Goal: Task Accomplishment & Management: Manage account settings

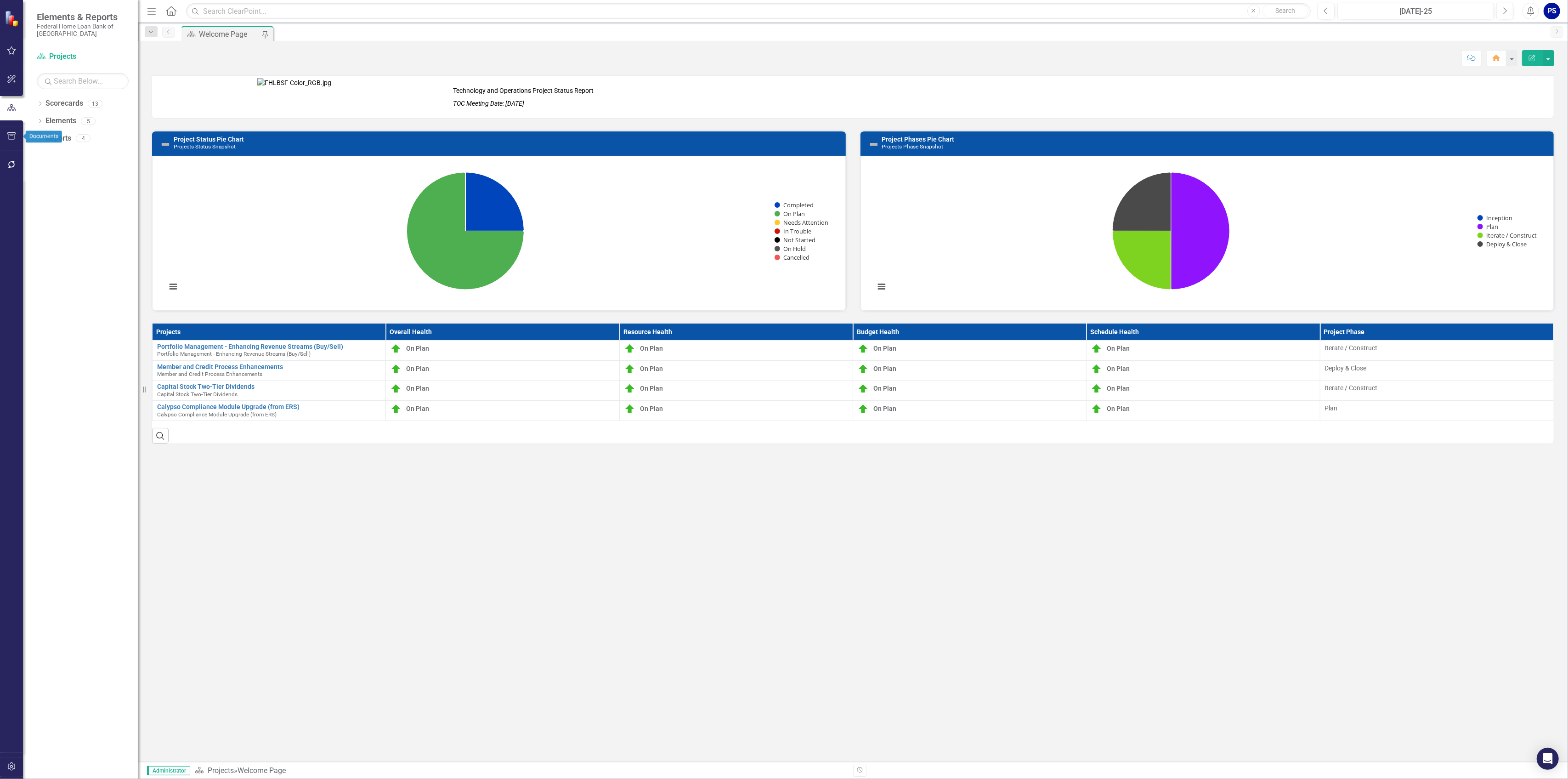
click at [13, 136] on icon "button" at bounding box center [12, 136] width 10 height 7
click at [63, 71] on link "Briefing Books" at bounding box center [82, 71] width 92 height 10
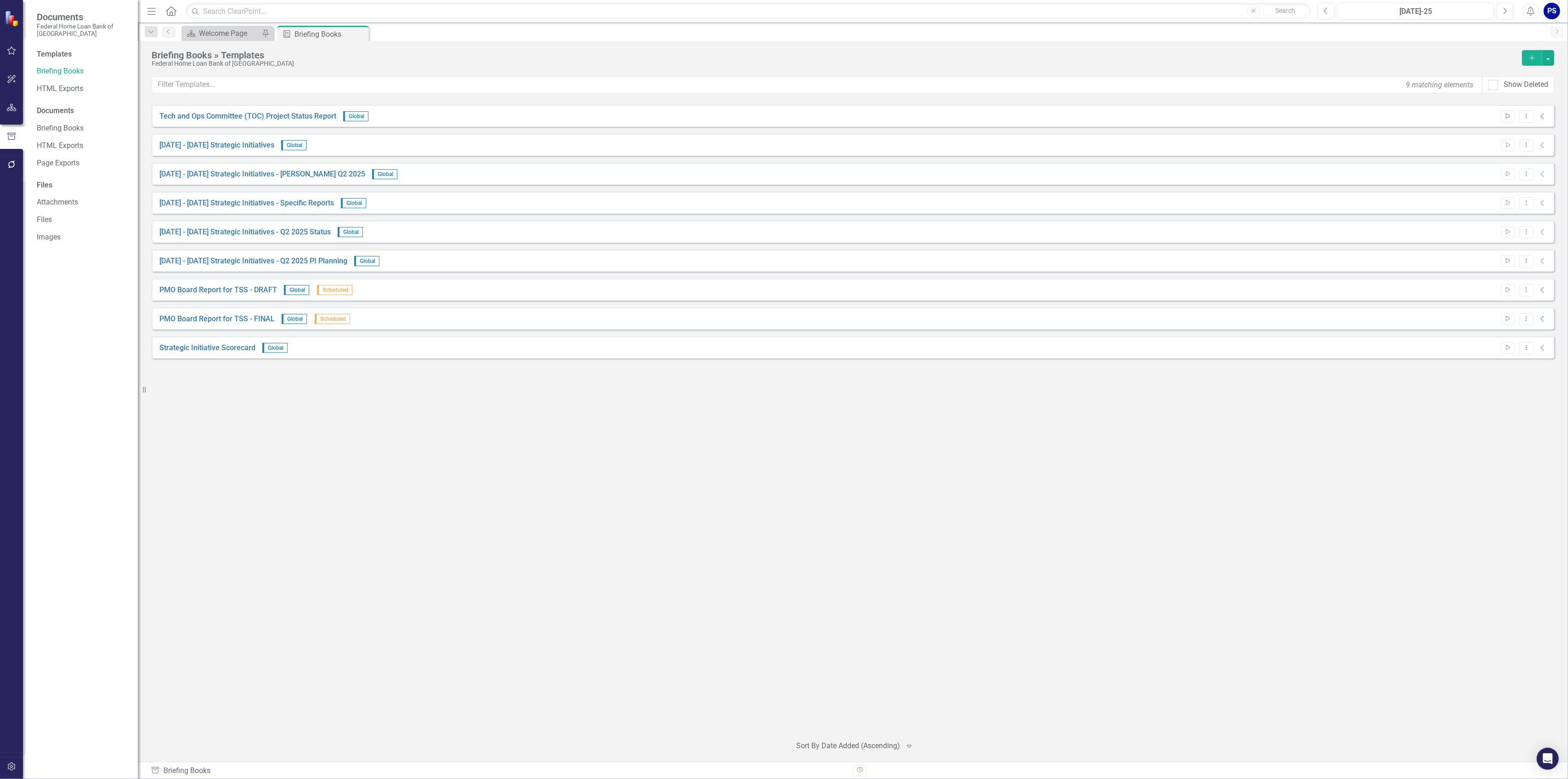
click at [1508, 115] on icon "Start" at bounding box center [1508, 116] width 7 height 5
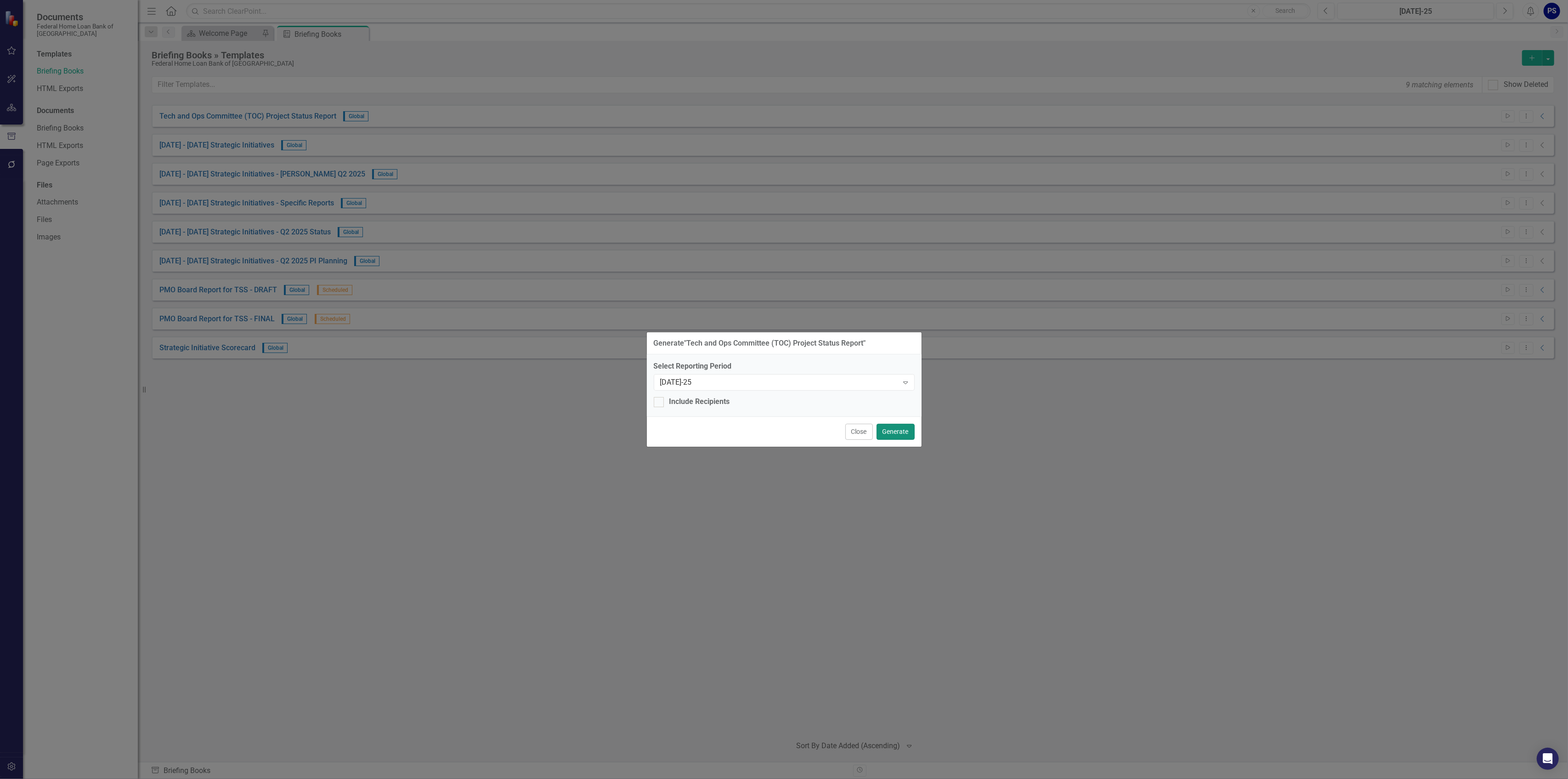
click at [901, 429] on button "Generate" at bounding box center [895, 432] width 38 height 16
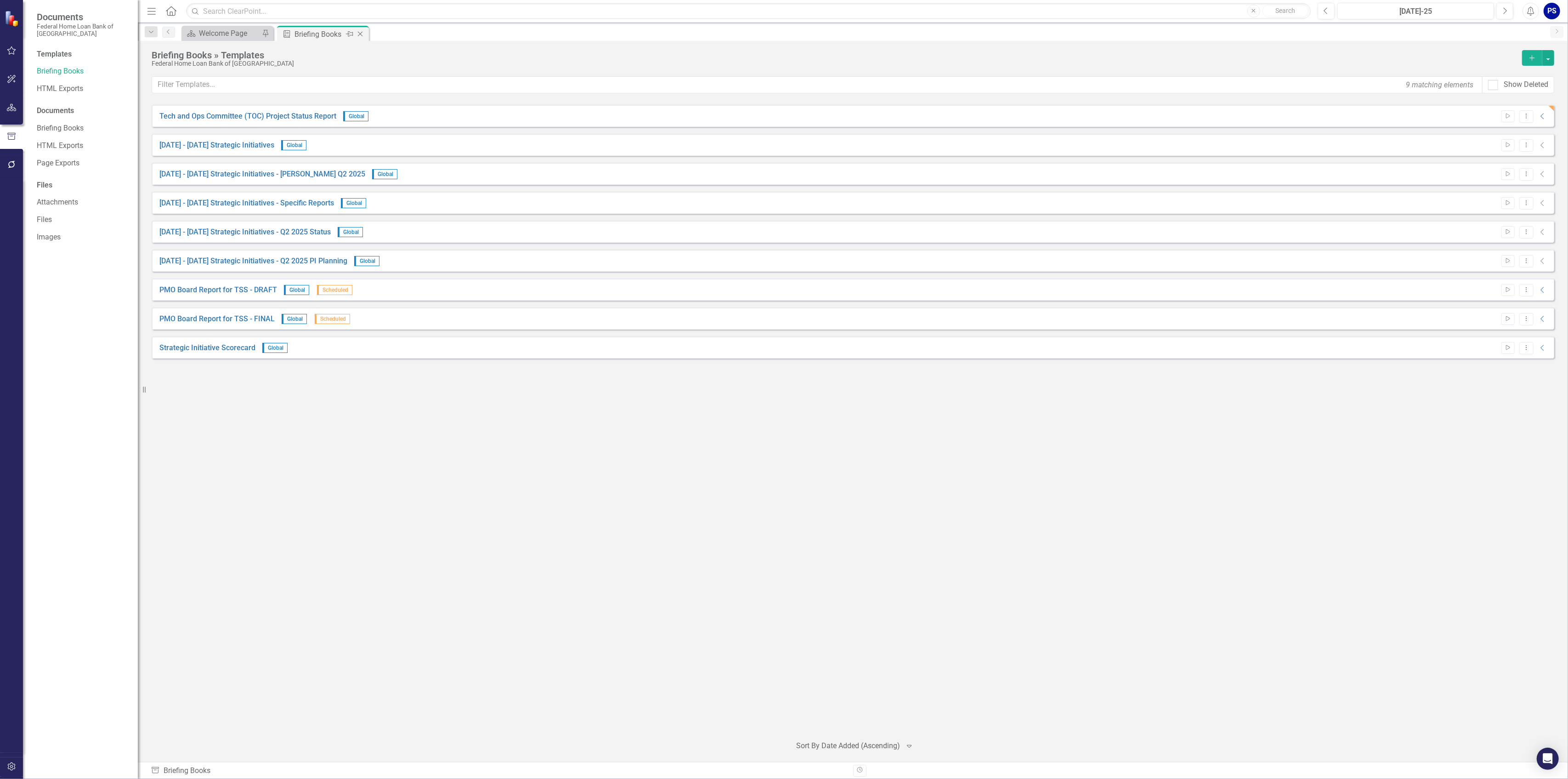
click at [360, 32] on icon "Close" at bounding box center [360, 34] width 9 height 7
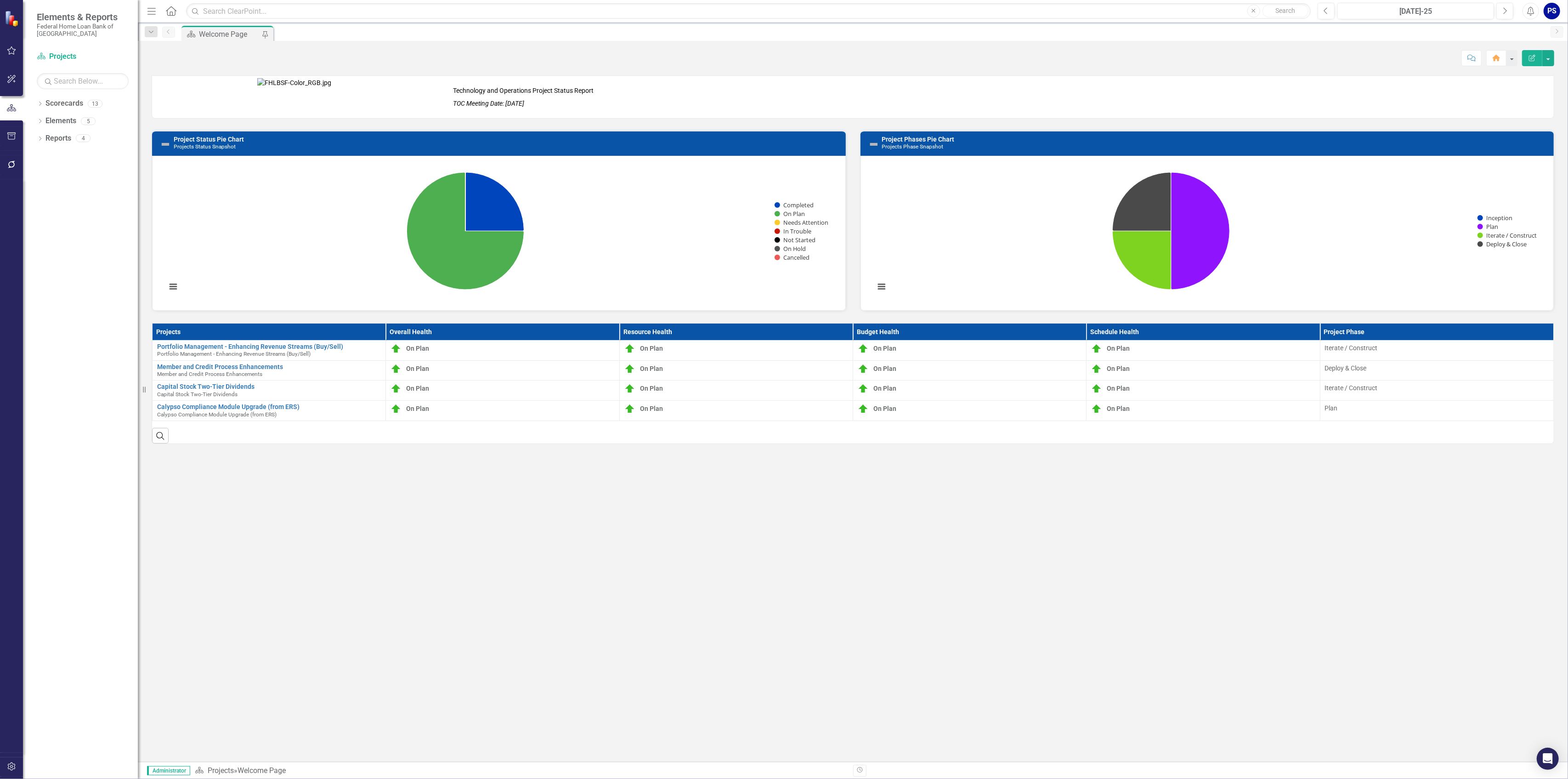
click at [491, 55] on div "Score: N/A [DATE]-25 Completed Comment Home Edit Report" at bounding box center [853, 58] width 1402 height 16
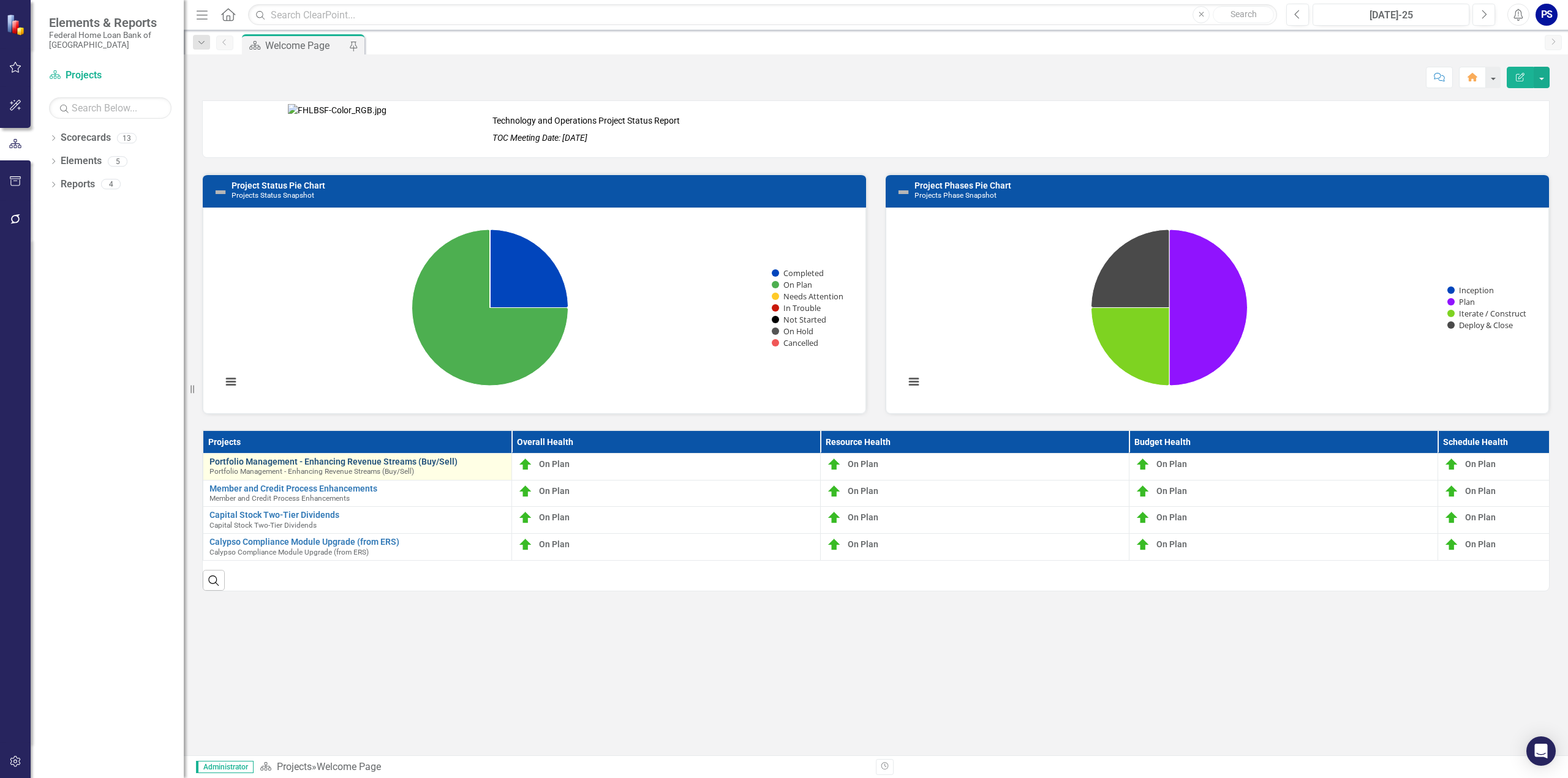
click at [307, 458] on link "Portfolio Management - Enhancing Revenue Streams (Buy/Sell)" at bounding box center [357, 462] width 296 height 9
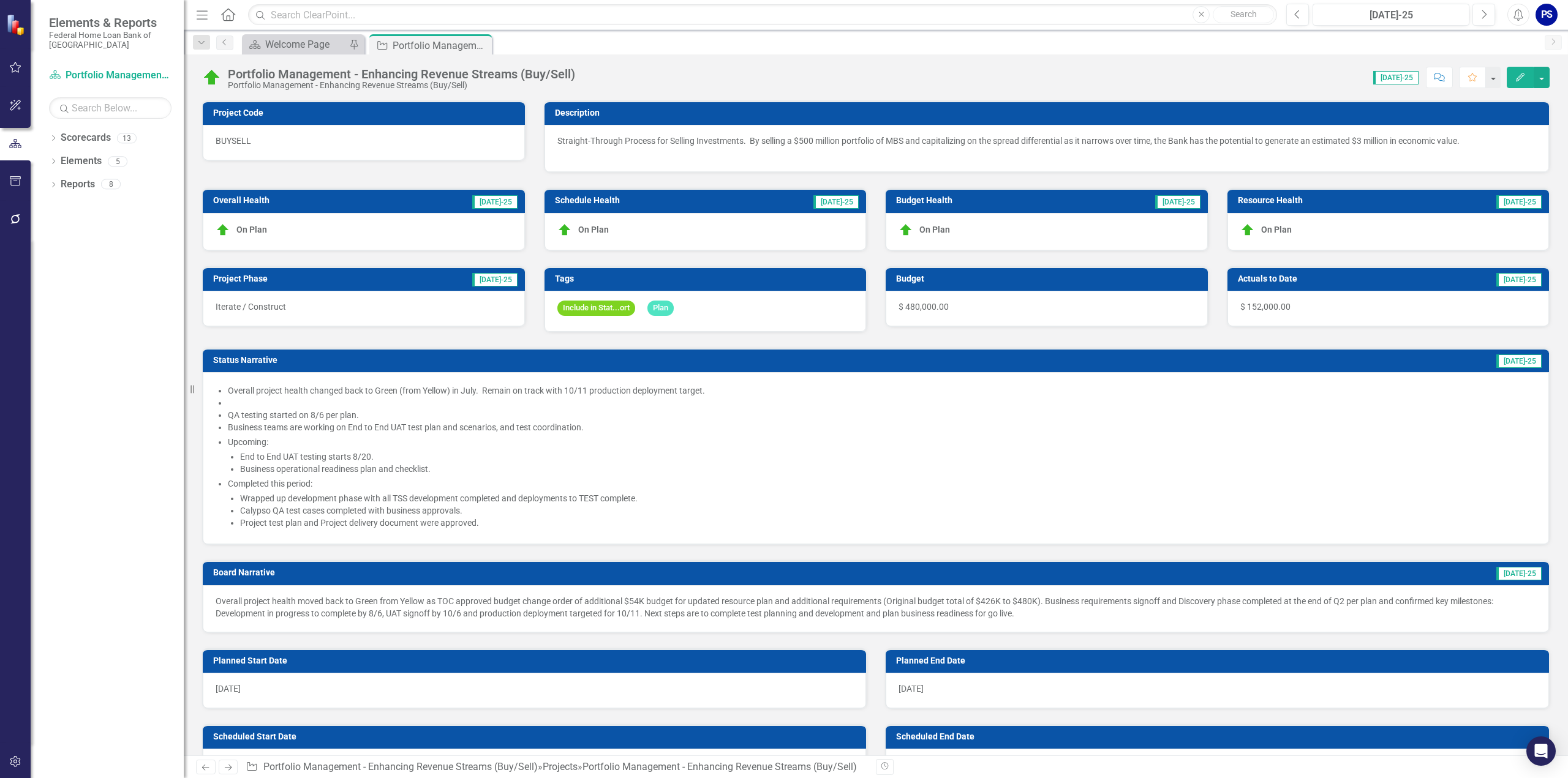
checkbox input "true"
click at [698, 306] on div "Include in Stat...ort Plan" at bounding box center [705, 312] width 322 height 41
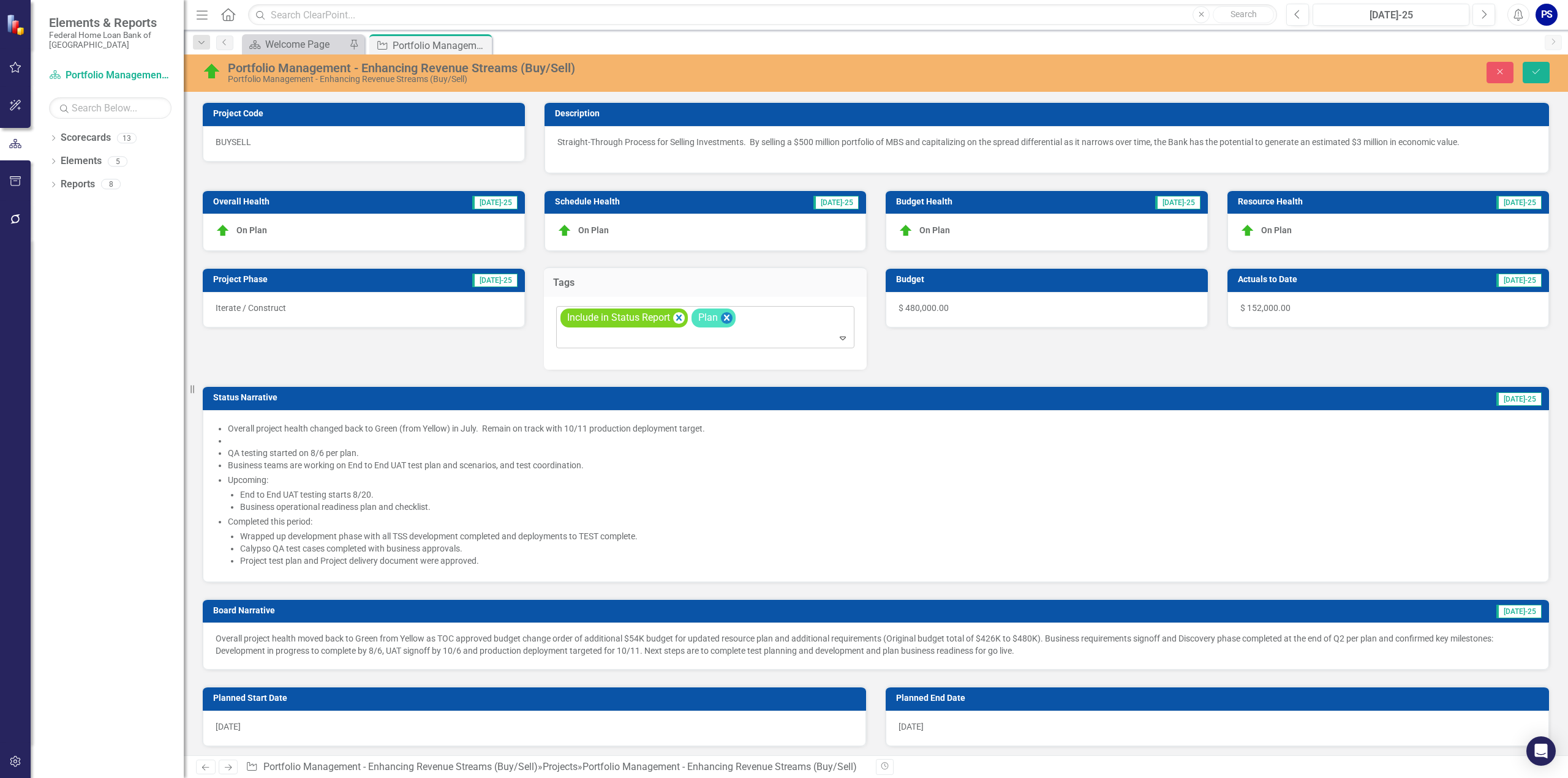
click at [726, 315] on icon "Remove [object Object]" at bounding box center [726, 318] width 6 height 6
click at [741, 314] on div "Include in Status Report" at bounding box center [706, 327] width 296 height 41
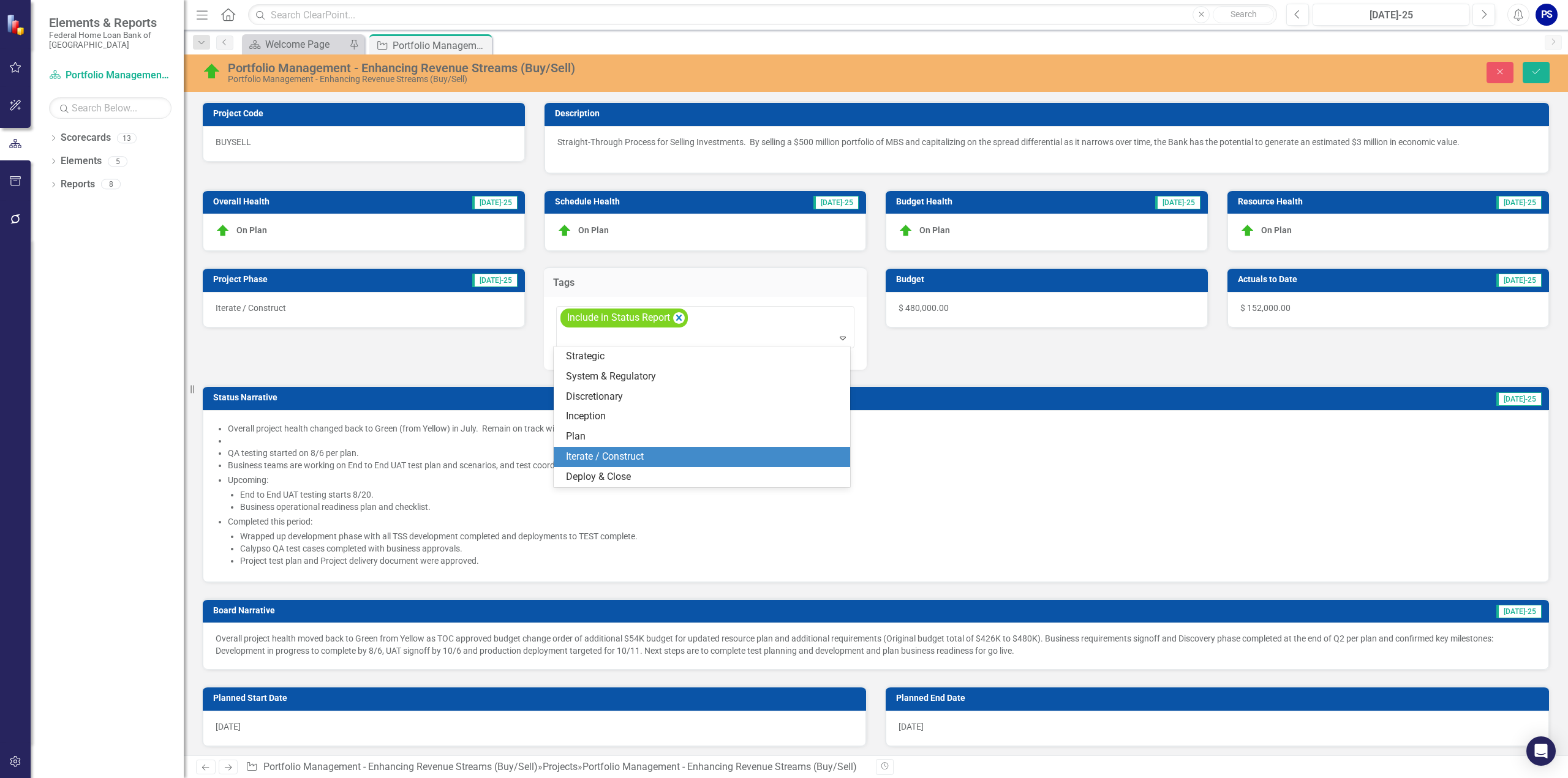
click at [651, 458] on div "Iterate / Construct" at bounding box center [704, 457] width 277 height 14
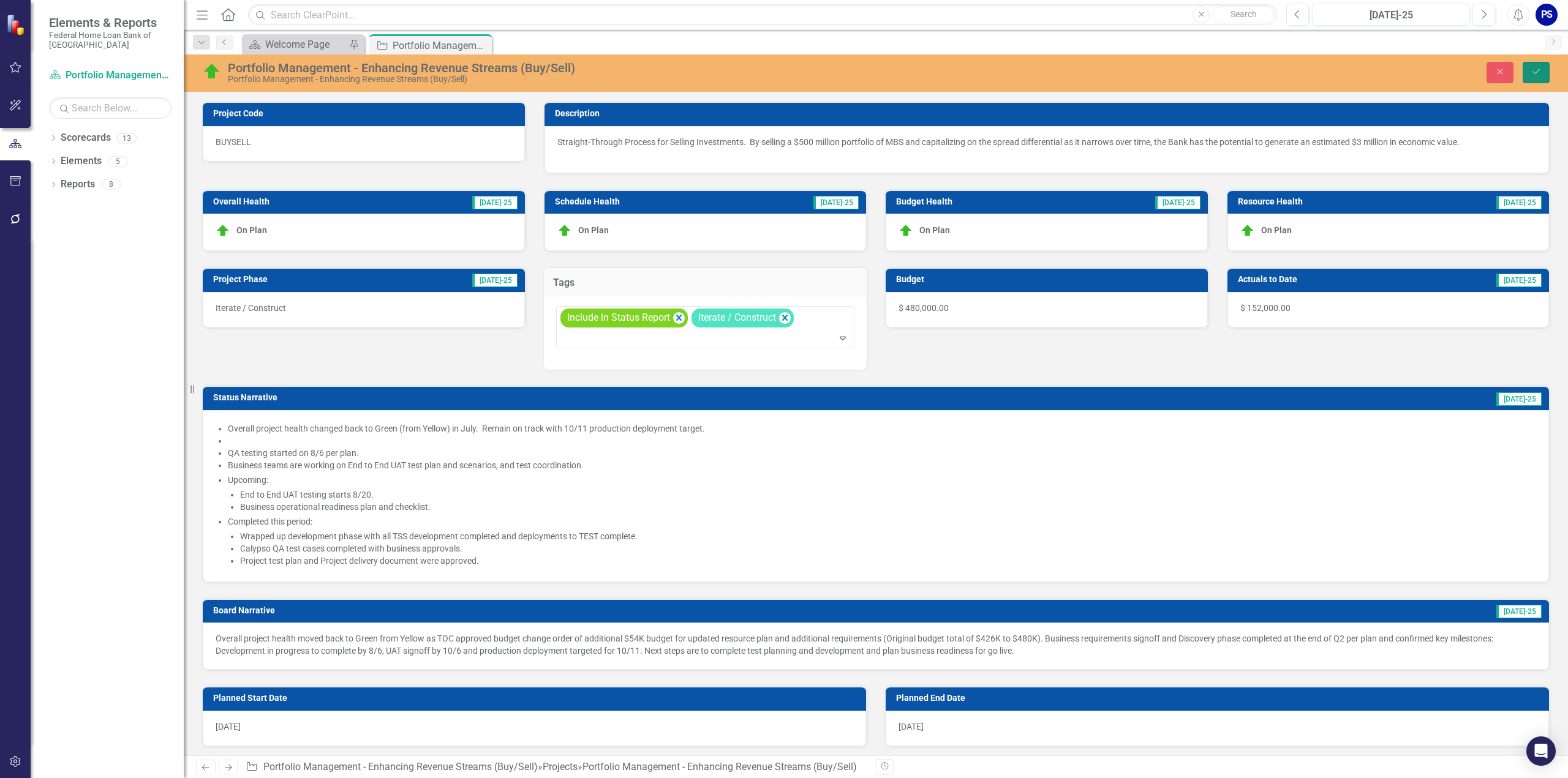
click at [1536, 69] on icon "Save" at bounding box center [1536, 71] width 11 height 9
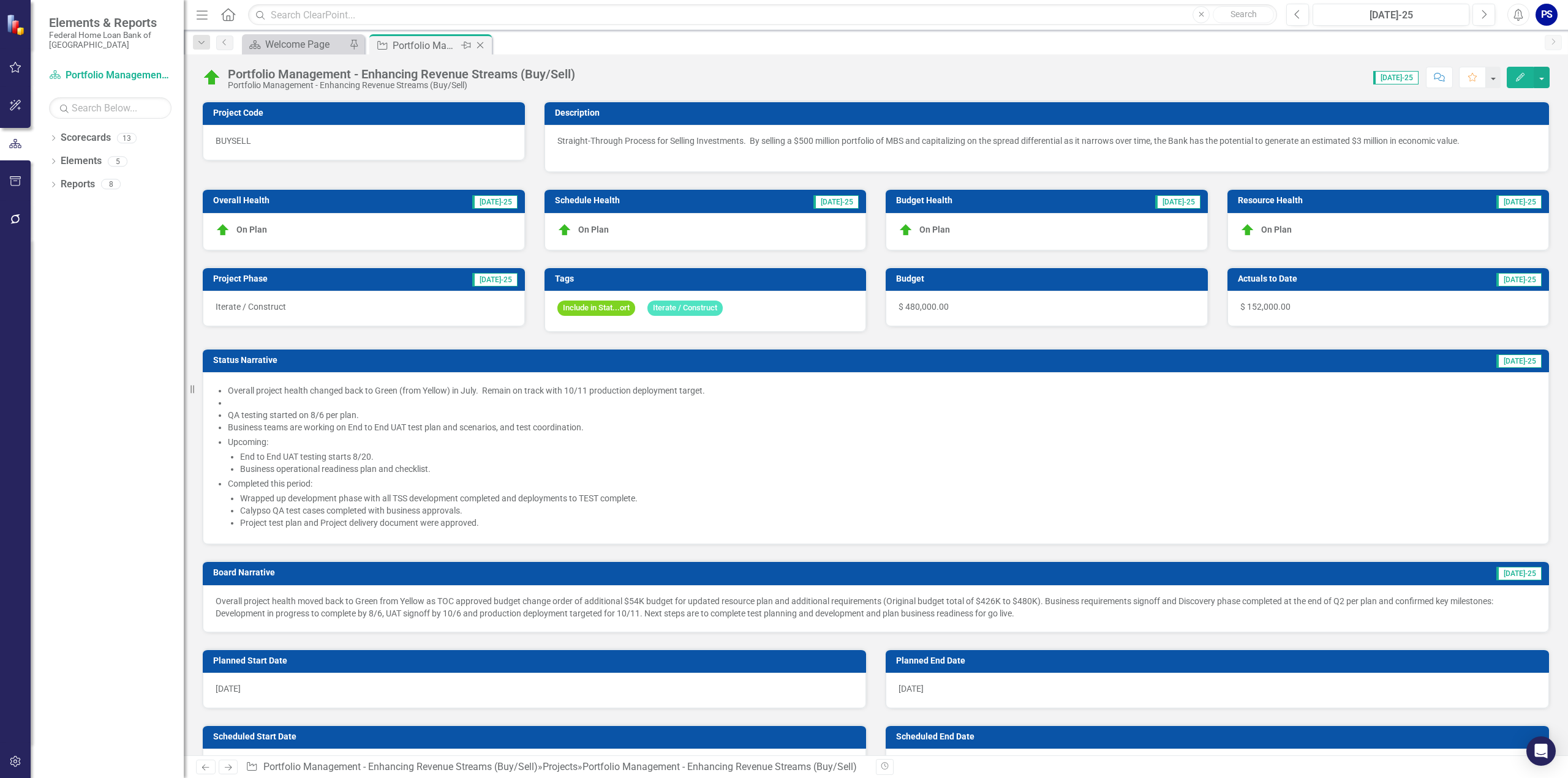
click at [480, 43] on icon "Close" at bounding box center [480, 45] width 12 height 10
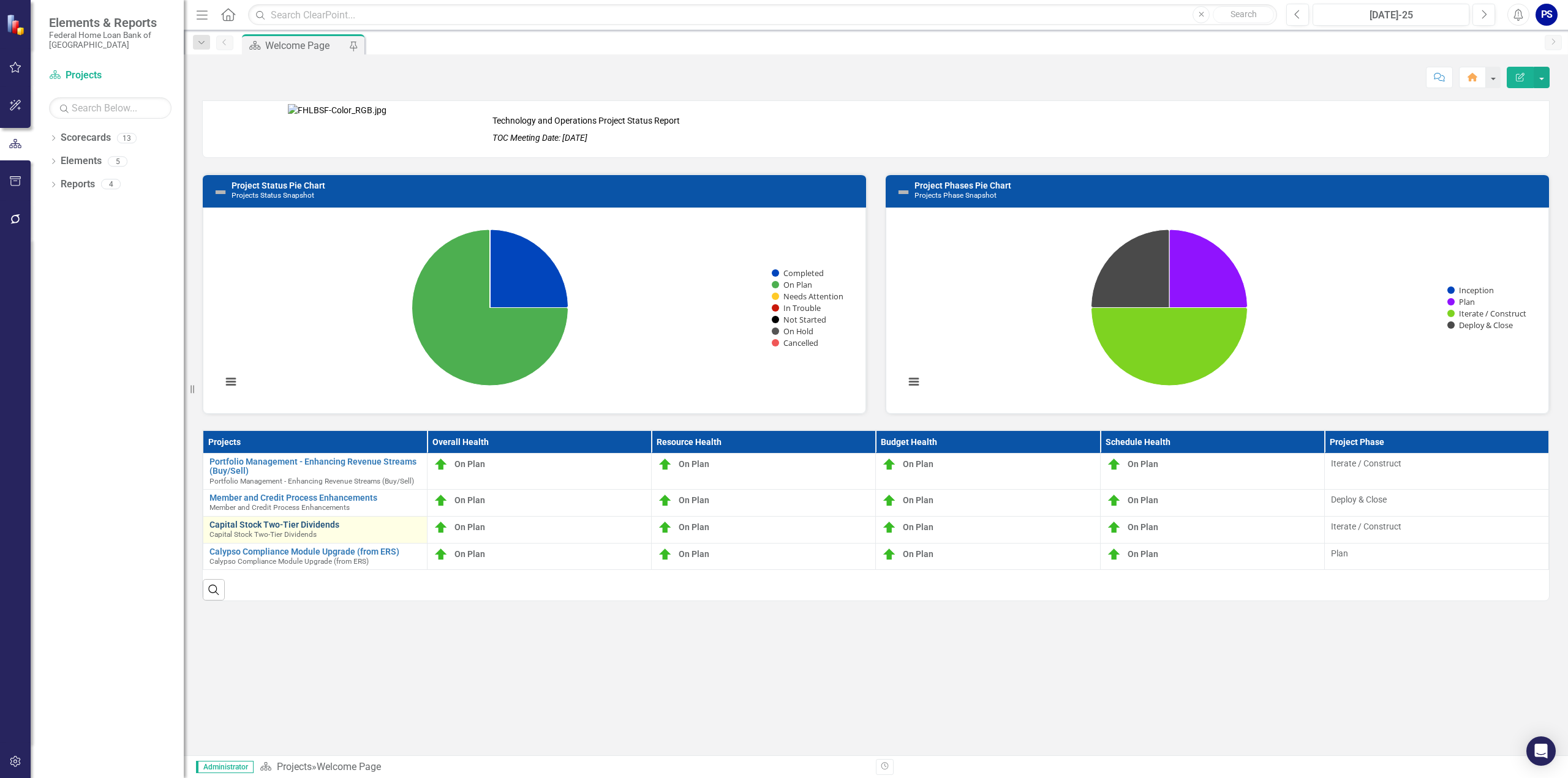
click at [252, 522] on link "Capital Stock Two-Tier Dividends" at bounding box center [315, 525] width 211 height 9
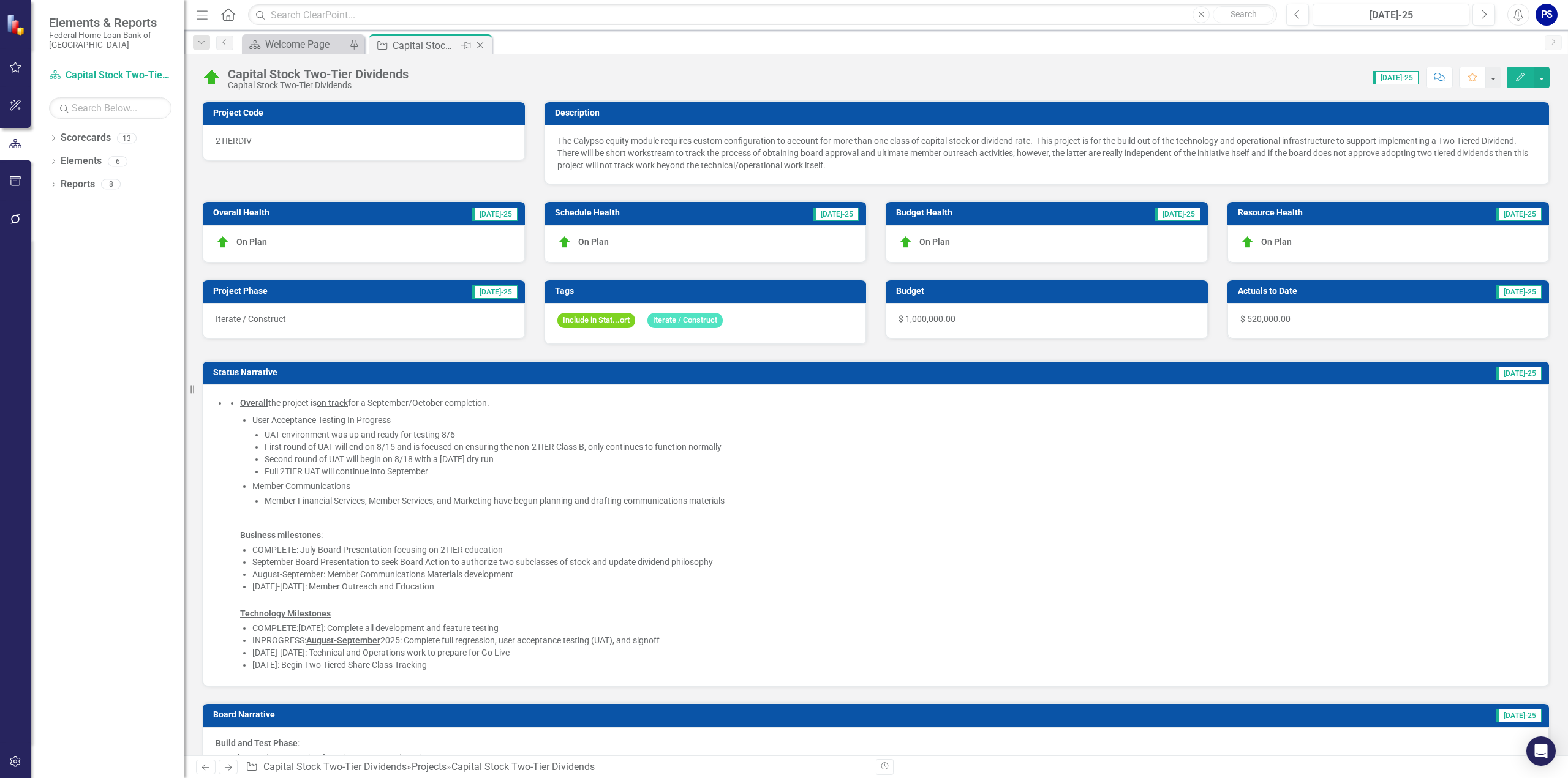
click at [481, 44] on icon at bounding box center [480, 45] width 6 height 6
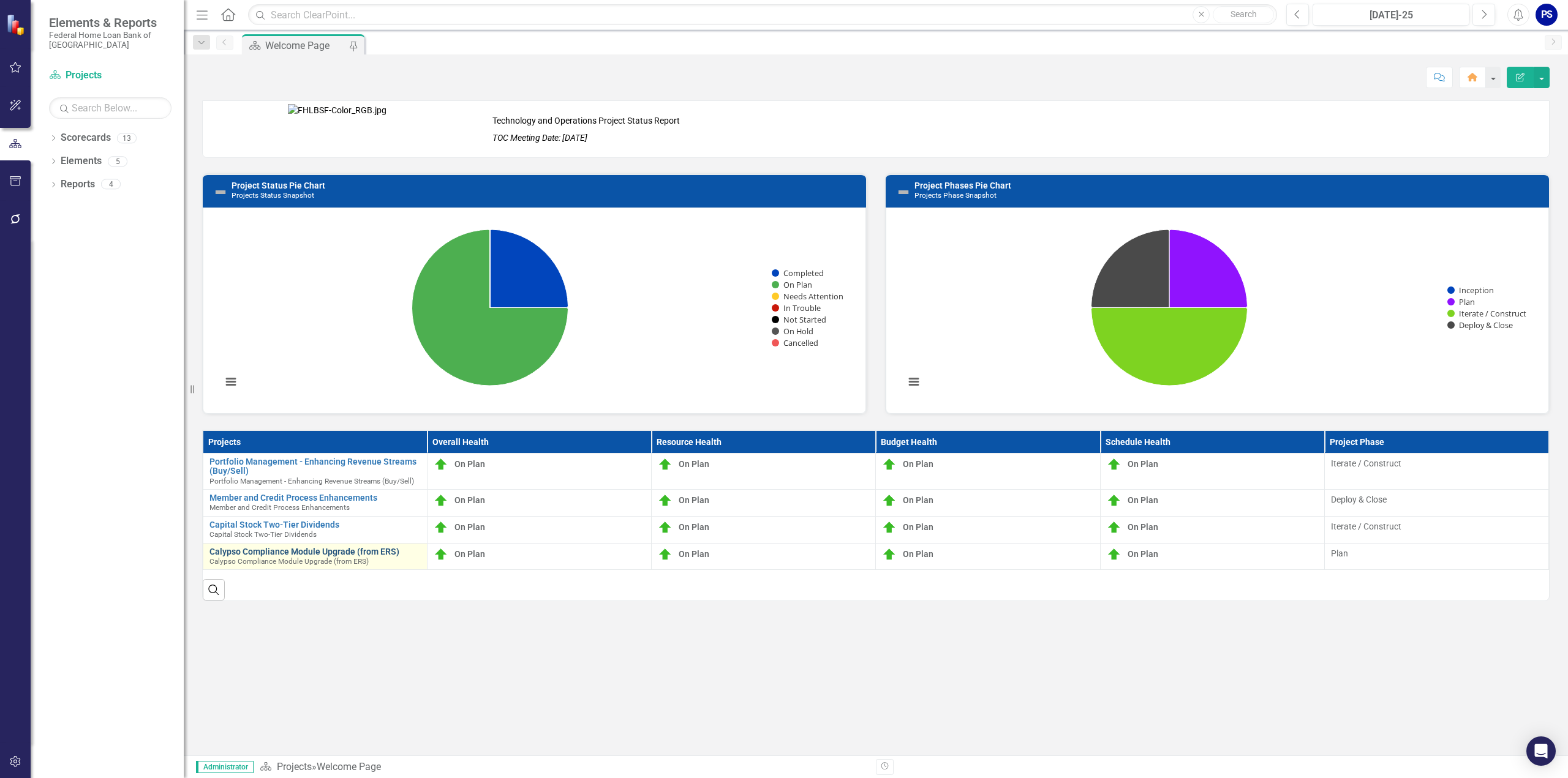
click at [305, 548] on link "Calypso Compliance Module Upgrade (from ERS)" at bounding box center [315, 552] width 211 height 9
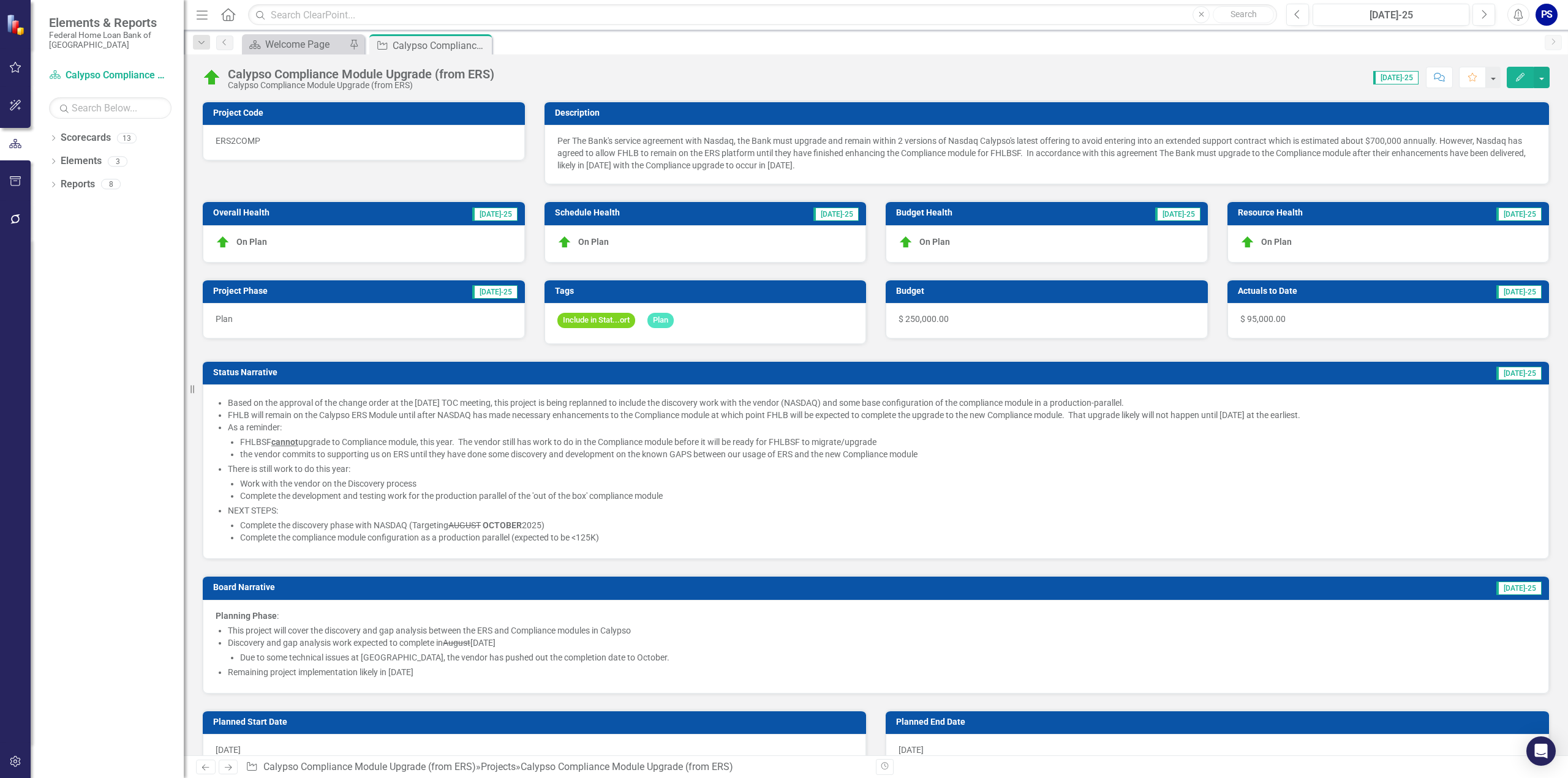
click at [612, 242] on div "On Plan" at bounding box center [705, 244] width 322 height 37
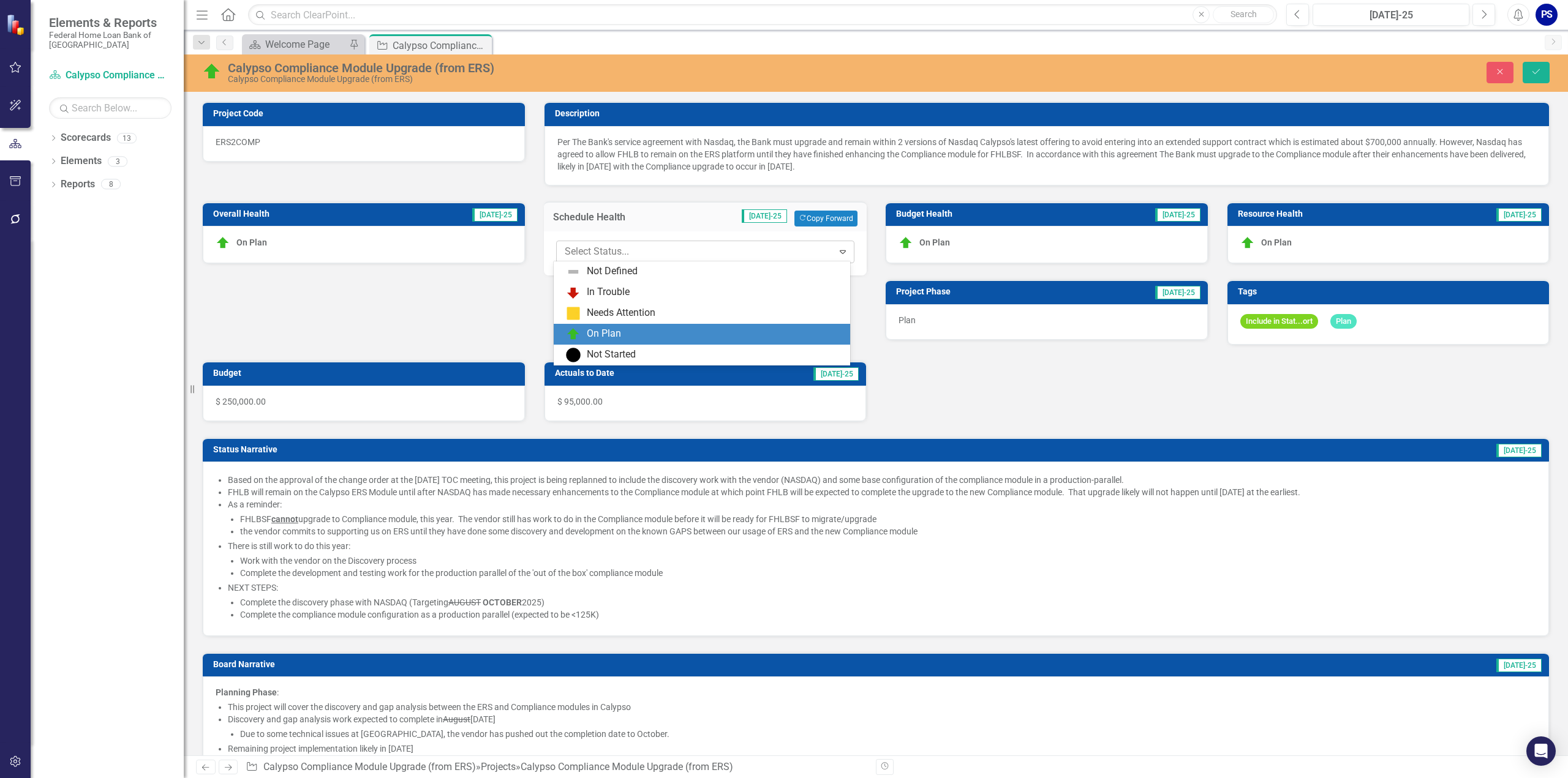
click at [841, 248] on icon "Expand" at bounding box center [842, 251] width 12 height 10
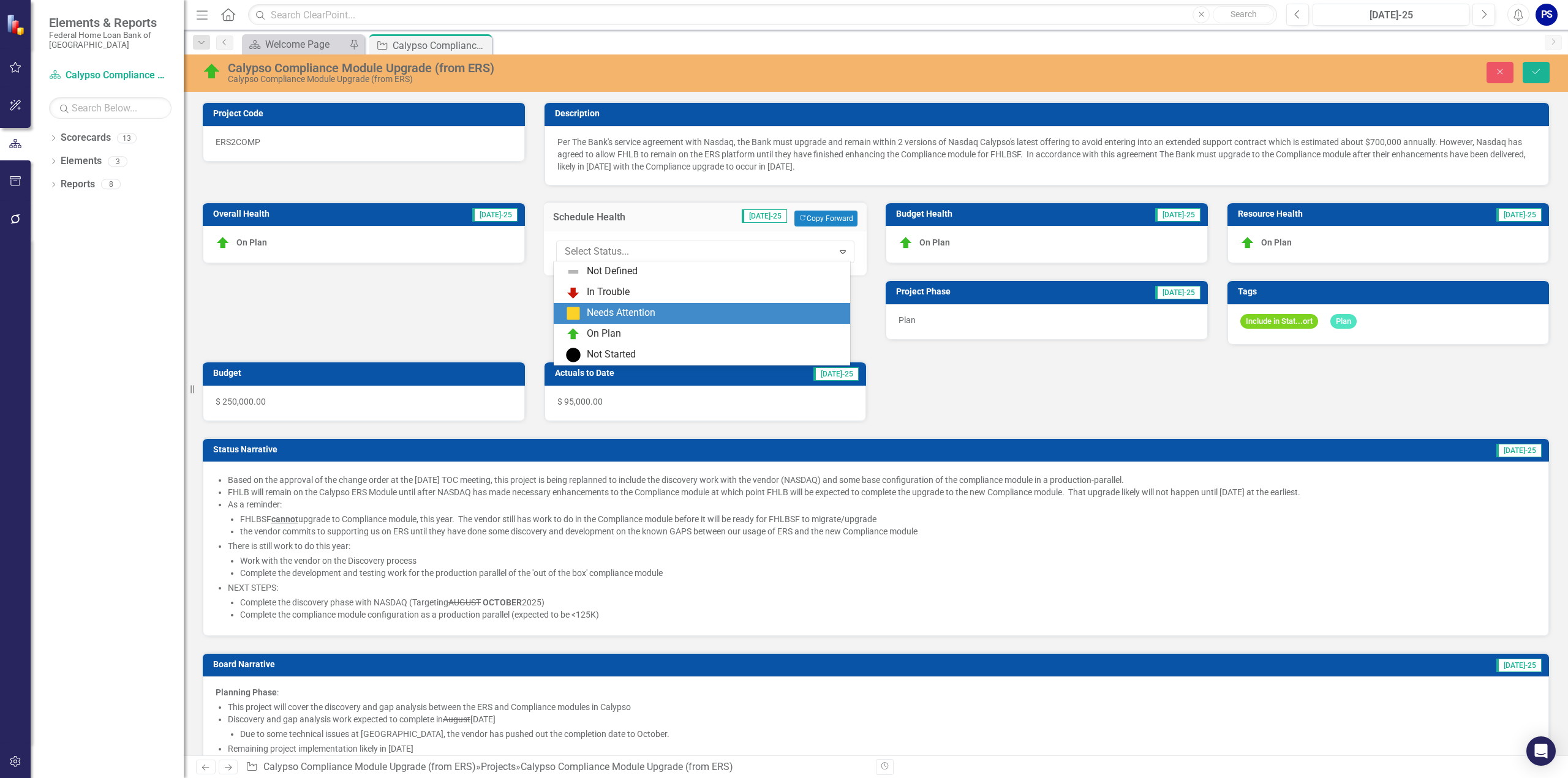
click at [625, 311] on div "Needs Attention" at bounding box center [621, 312] width 69 height 14
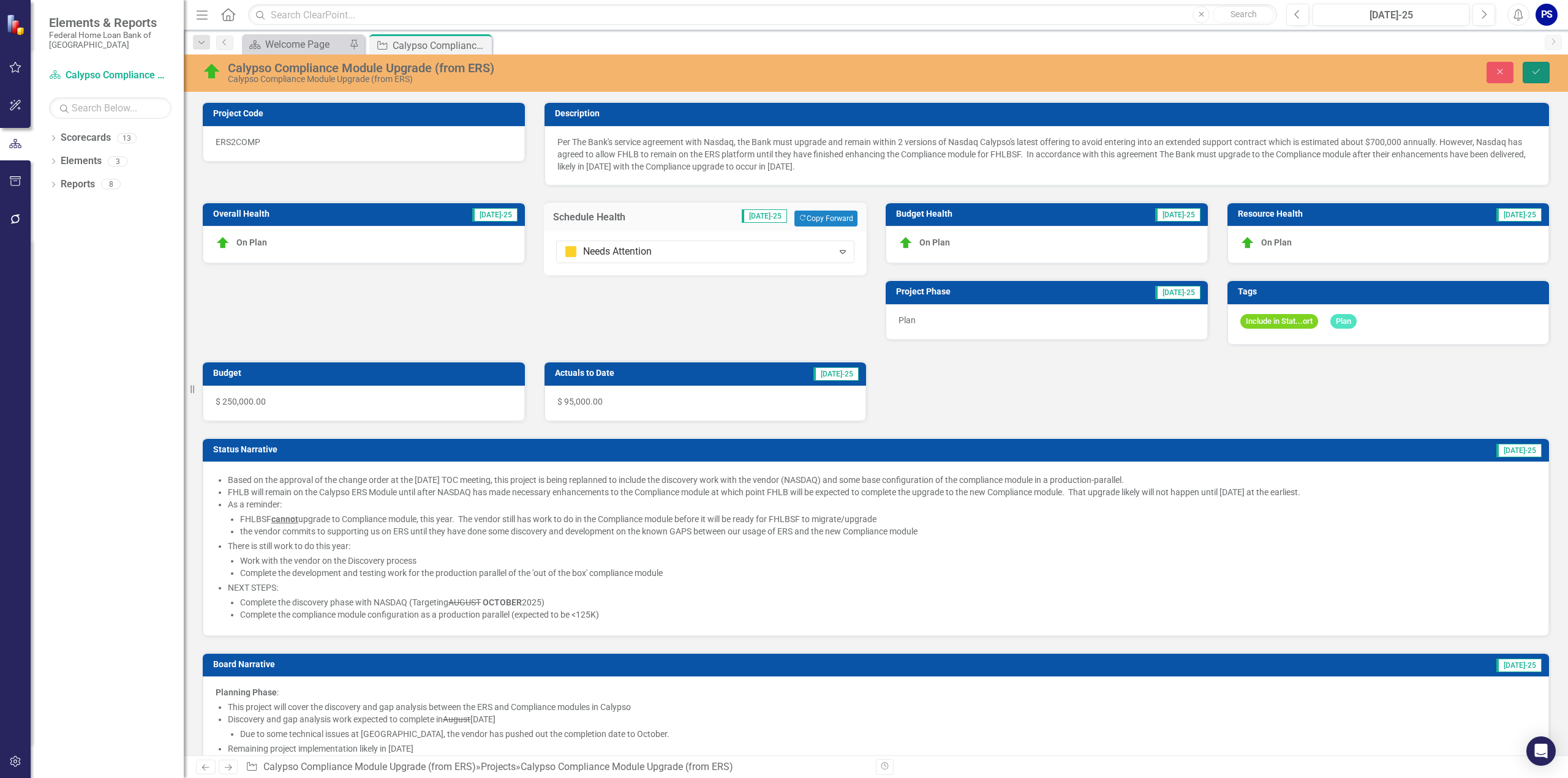
click at [1537, 71] on icon "Save" at bounding box center [1536, 71] width 11 height 9
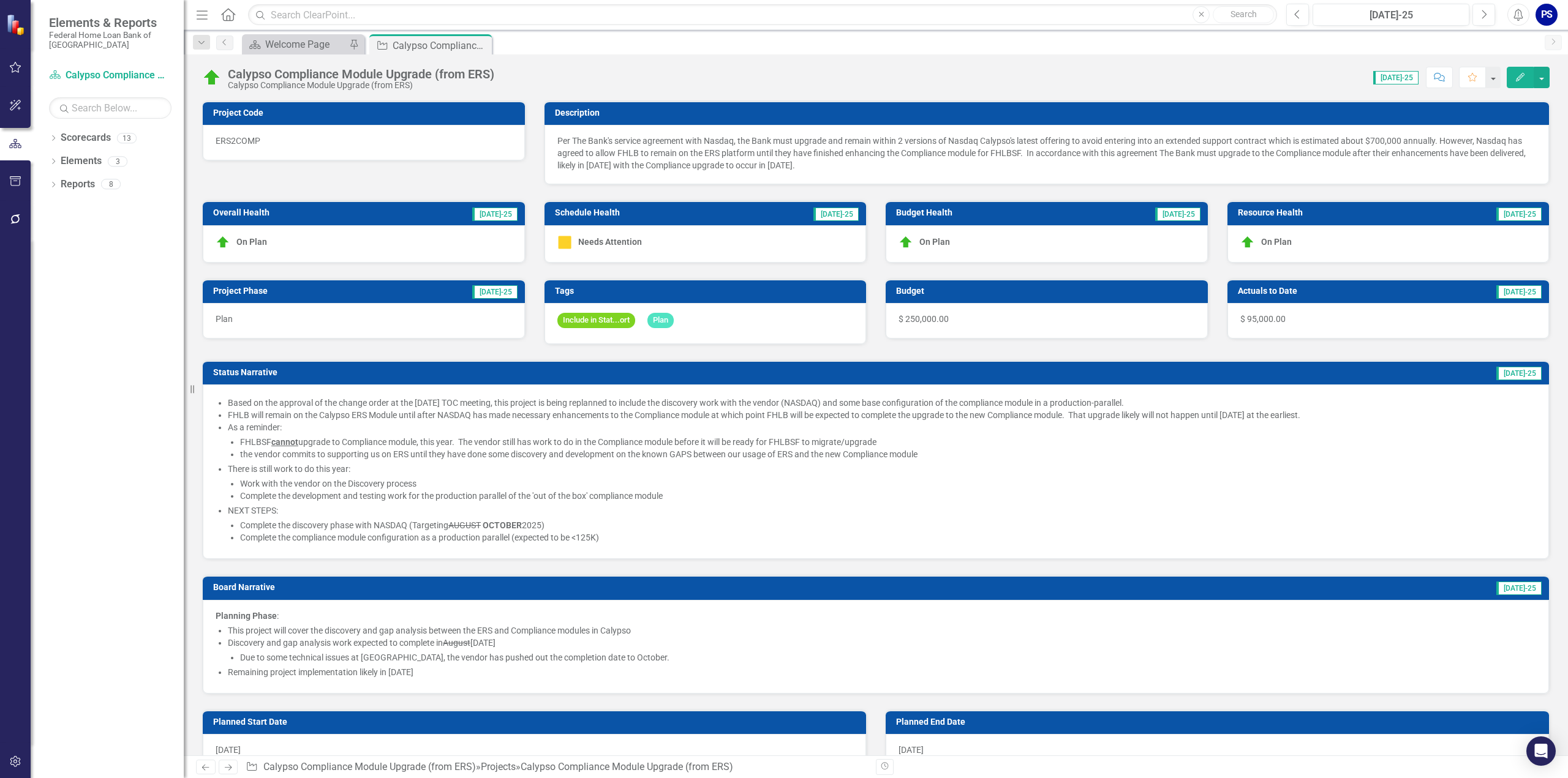
checkbox input "false"
checkbox input "true"
click at [481, 42] on icon "Close" at bounding box center [480, 45] width 12 height 10
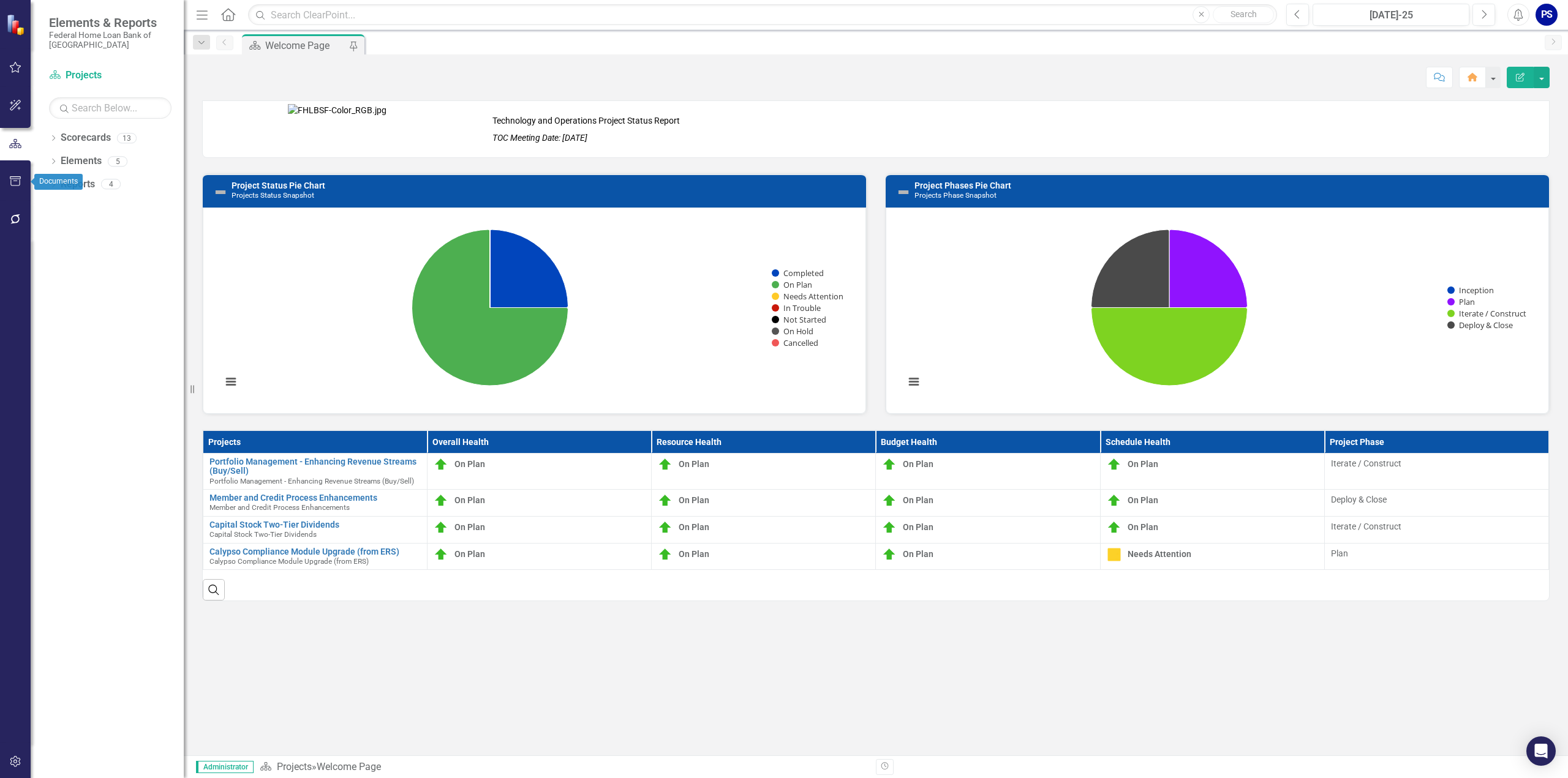
click at [15, 179] on icon "button" at bounding box center [15, 181] width 13 height 10
click at [100, 92] on link "Briefing Books" at bounding box center [110, 95] width 123 height 14
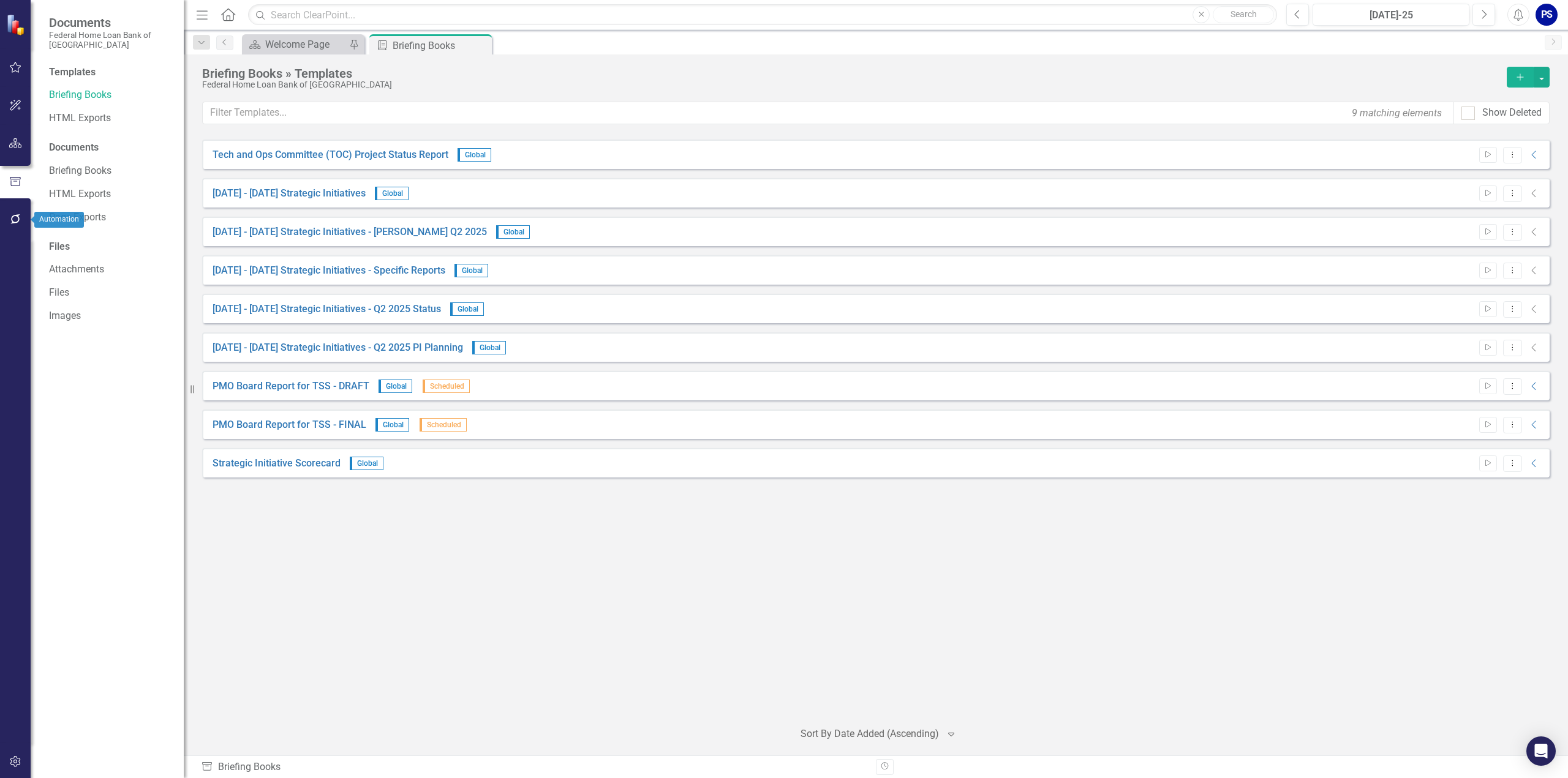
click at [15, 220] on icon "button" at bounding box center [15, 219] width 13 height 10
click at [106, 123] on link "Notifications" at bounding box center [110, 121] width 123 height 14
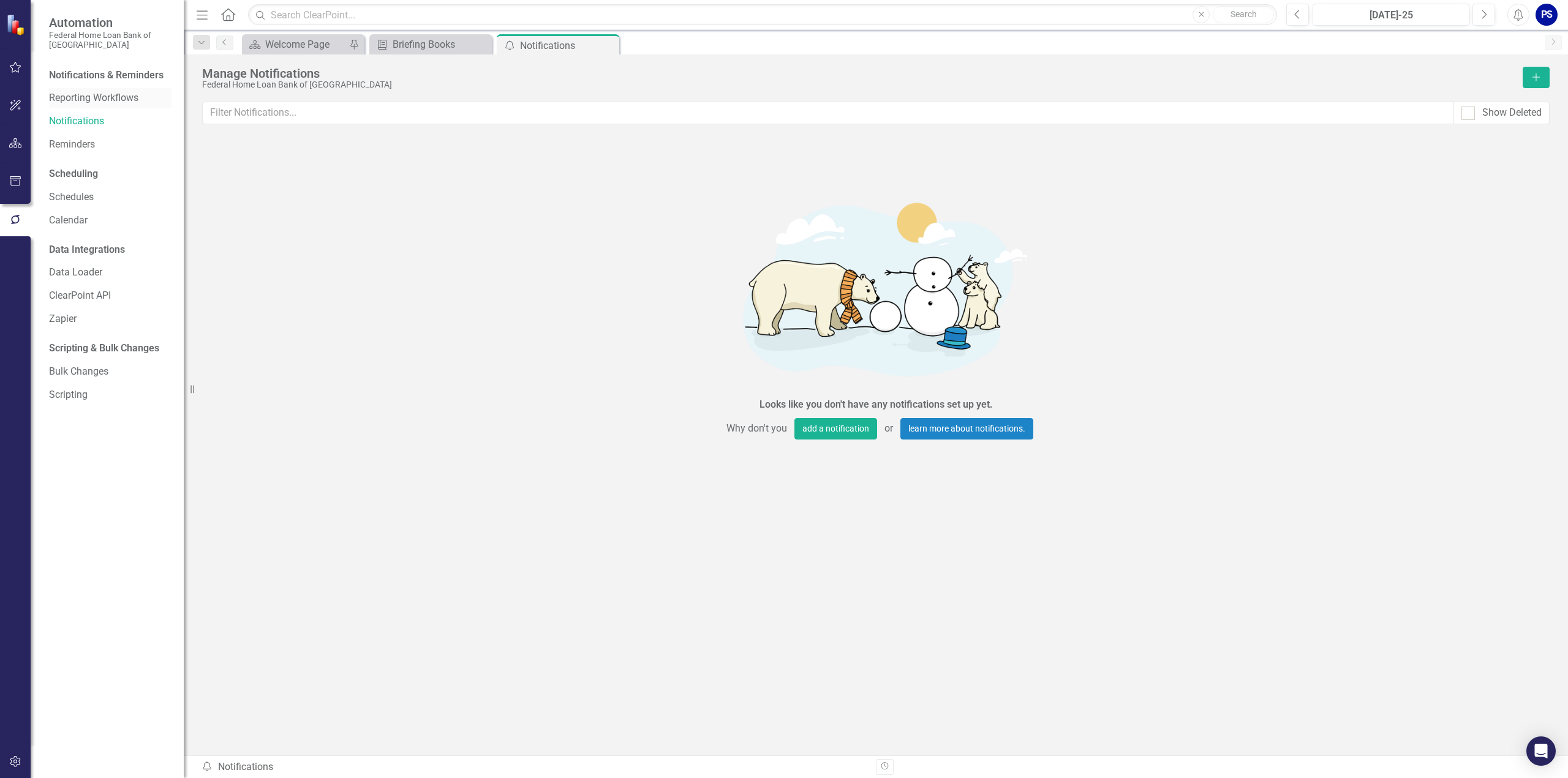
click at [101, 88] on div "Reporting Workflows" at bounding box center [110, 98] width 123 height 20
click at [86, 144] on link "Reminders" at bounding box center [110, 144] width 123 height 14
click at [78, 199] on link "Schedules" at bounding box center [110, 197] width 123 height 14
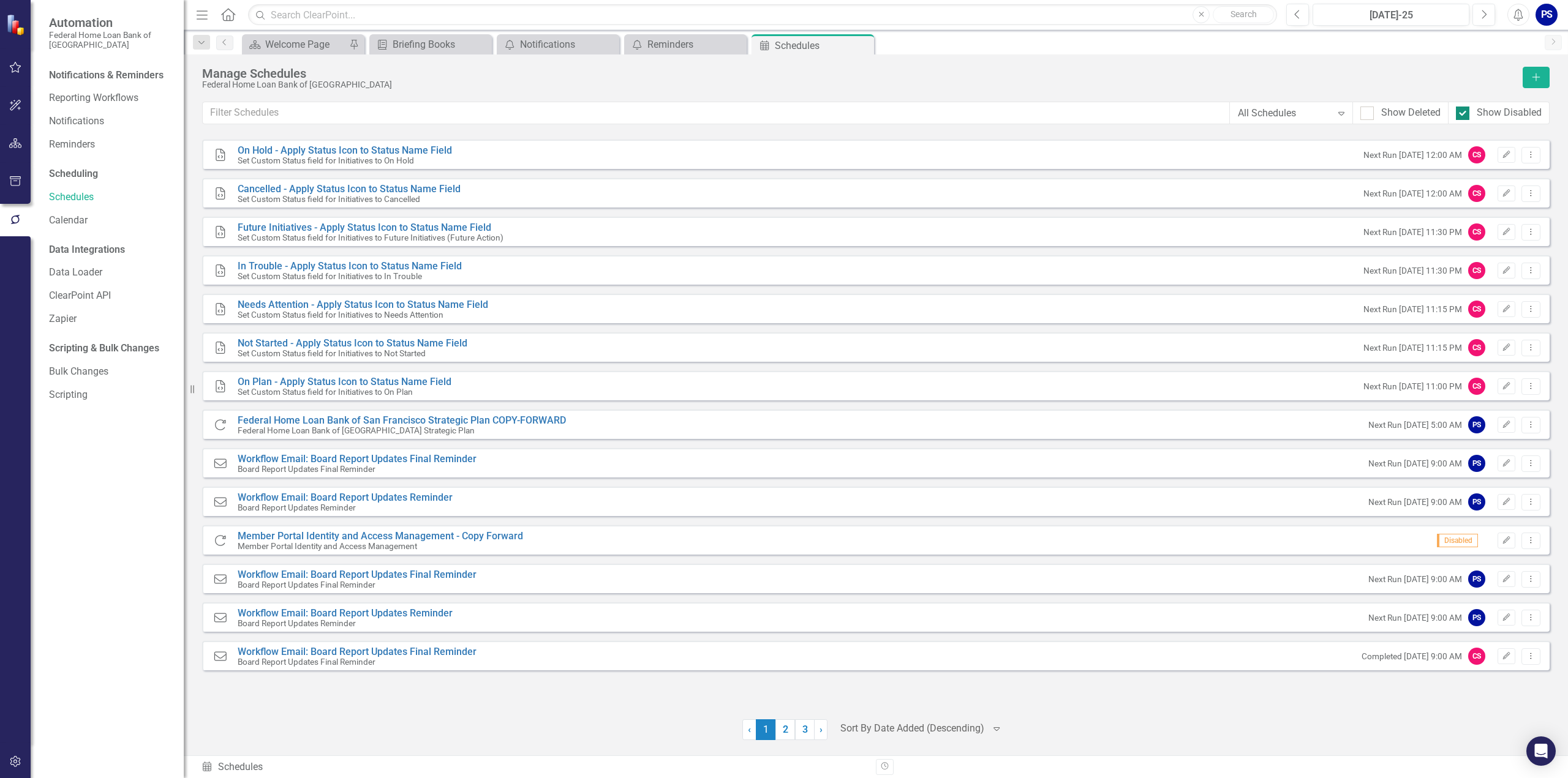
click at [1464, 108] on input "Show Disabled" at bounding box center [1460, 110] width 8 height 8
checkbox input "false"
click at [796, 731] on link "2" at bounding box center [795, 730] width 19 height 21
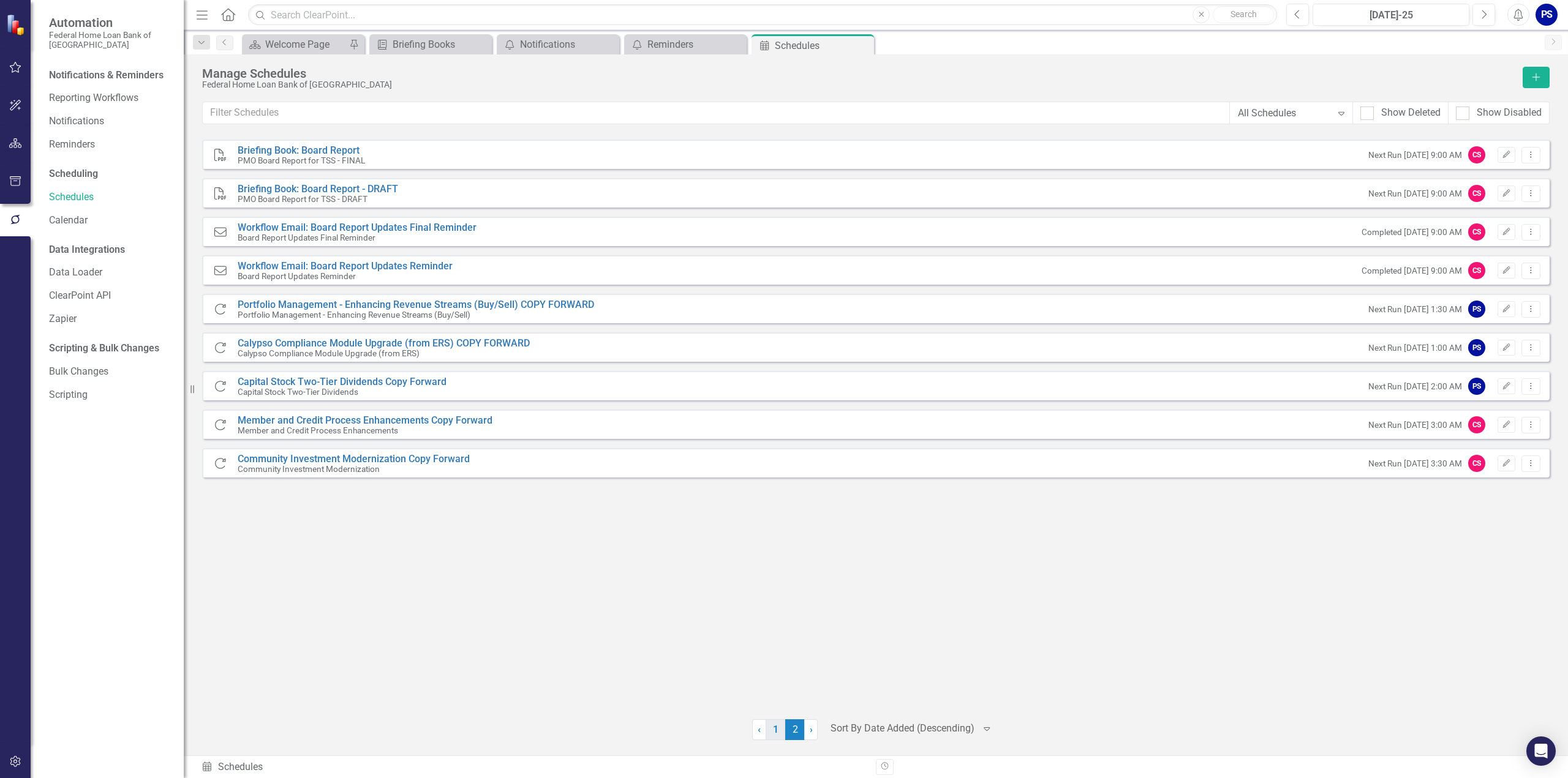
click at [776, 730] on link "1" at bounding box center [775, 730] width 19 height 21
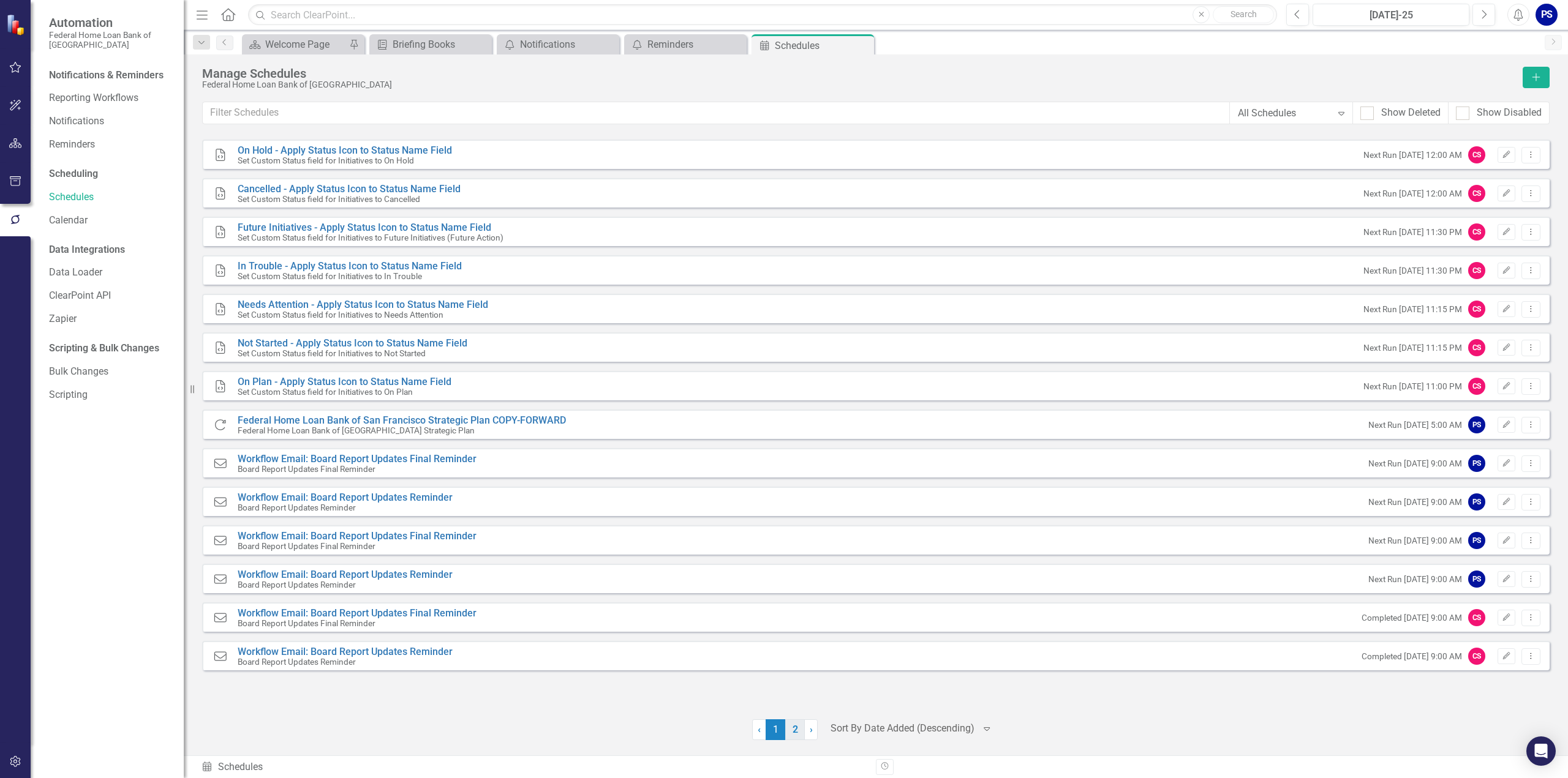
click at [795, 730] on link "2" at bounding box center [795, 730] width 19 height 21
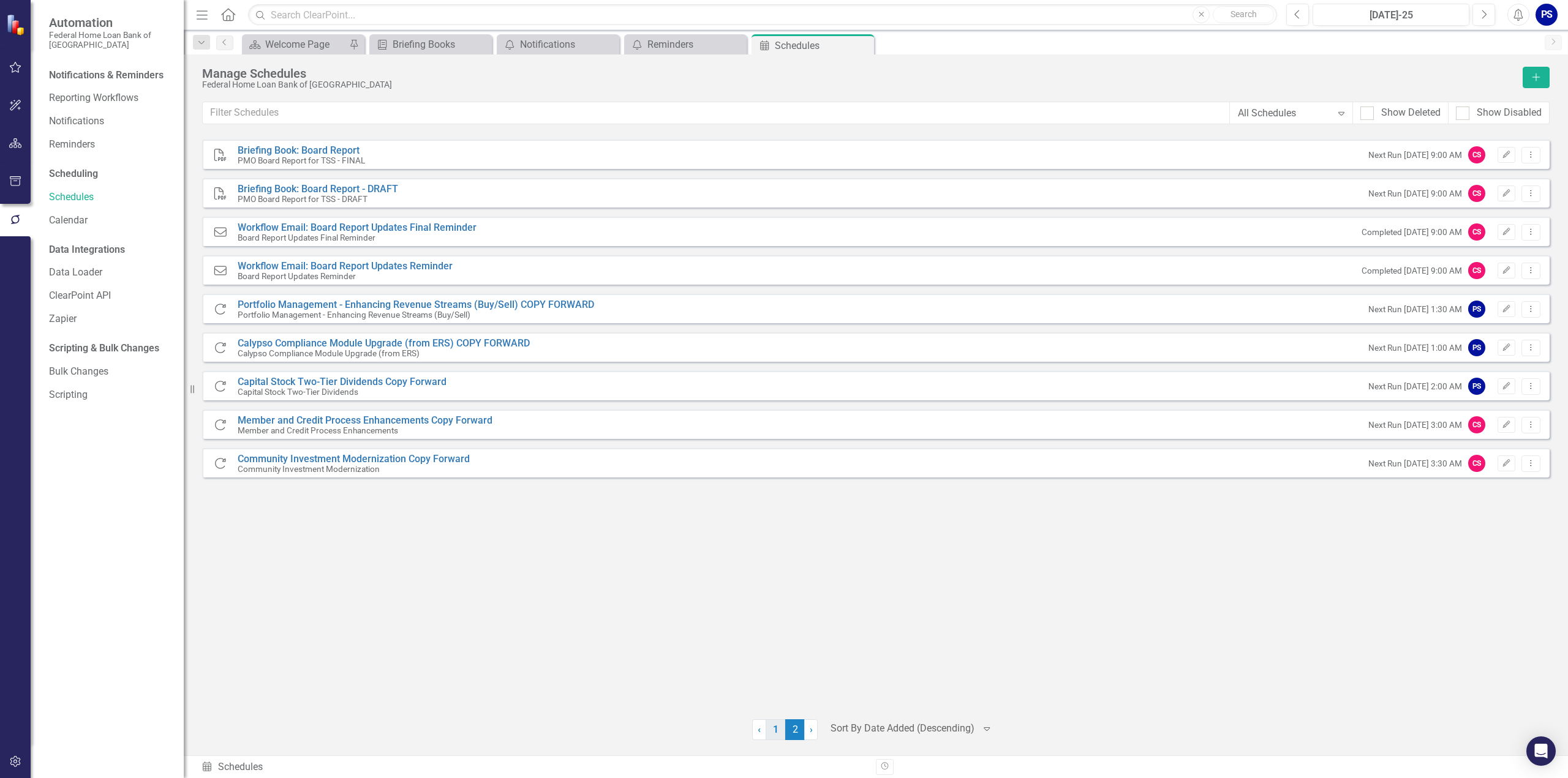
click at [777, 733] on link "1" at bounding box center [775, 730] width 19 height 21
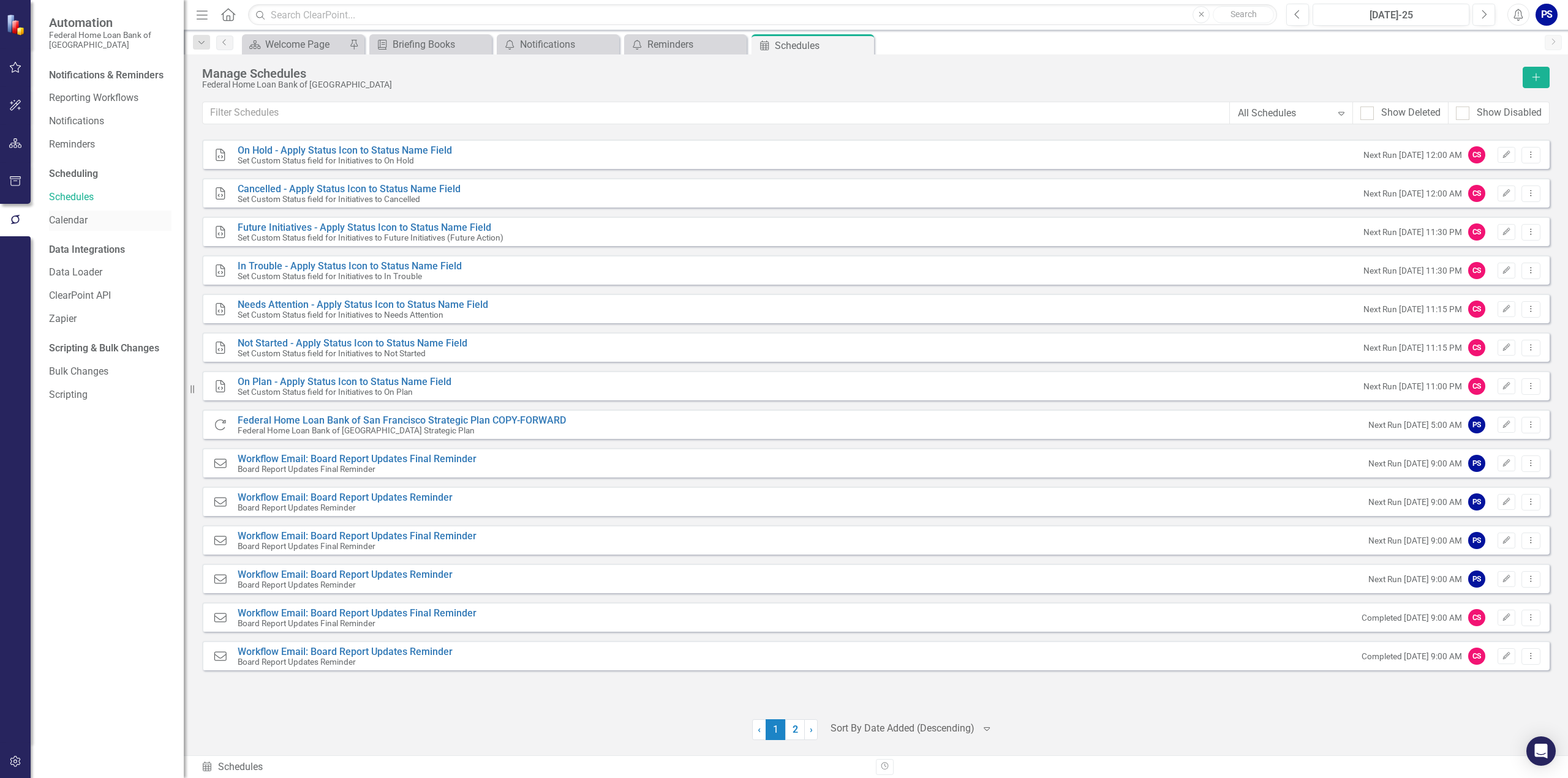
click at [58, 221] on link "Calendar" at bounding box center [110, 220] width 123 height 14
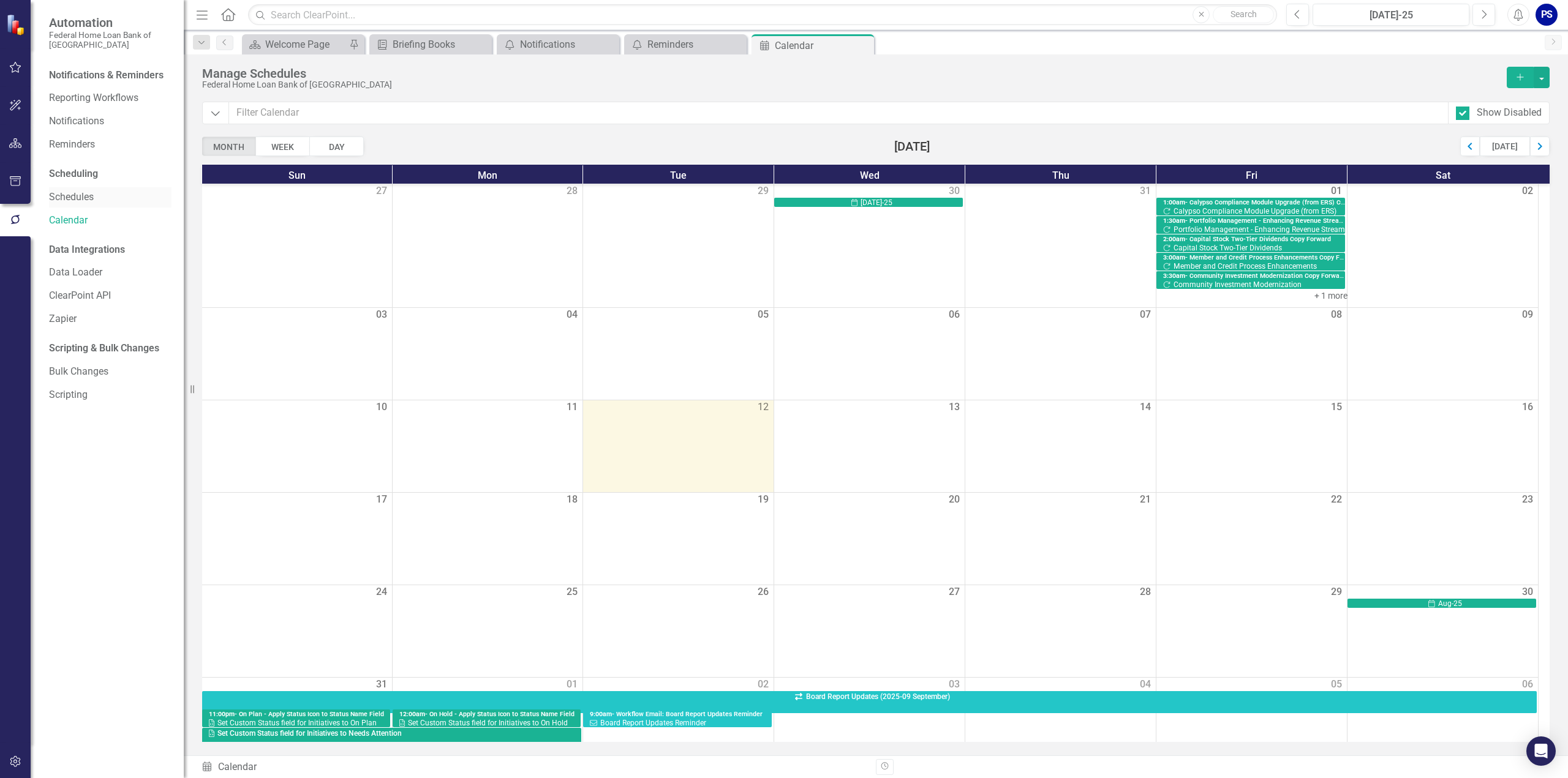
click at [68, 201] on link "Schedules" at bounding box center [110, 197] width 123 height 14
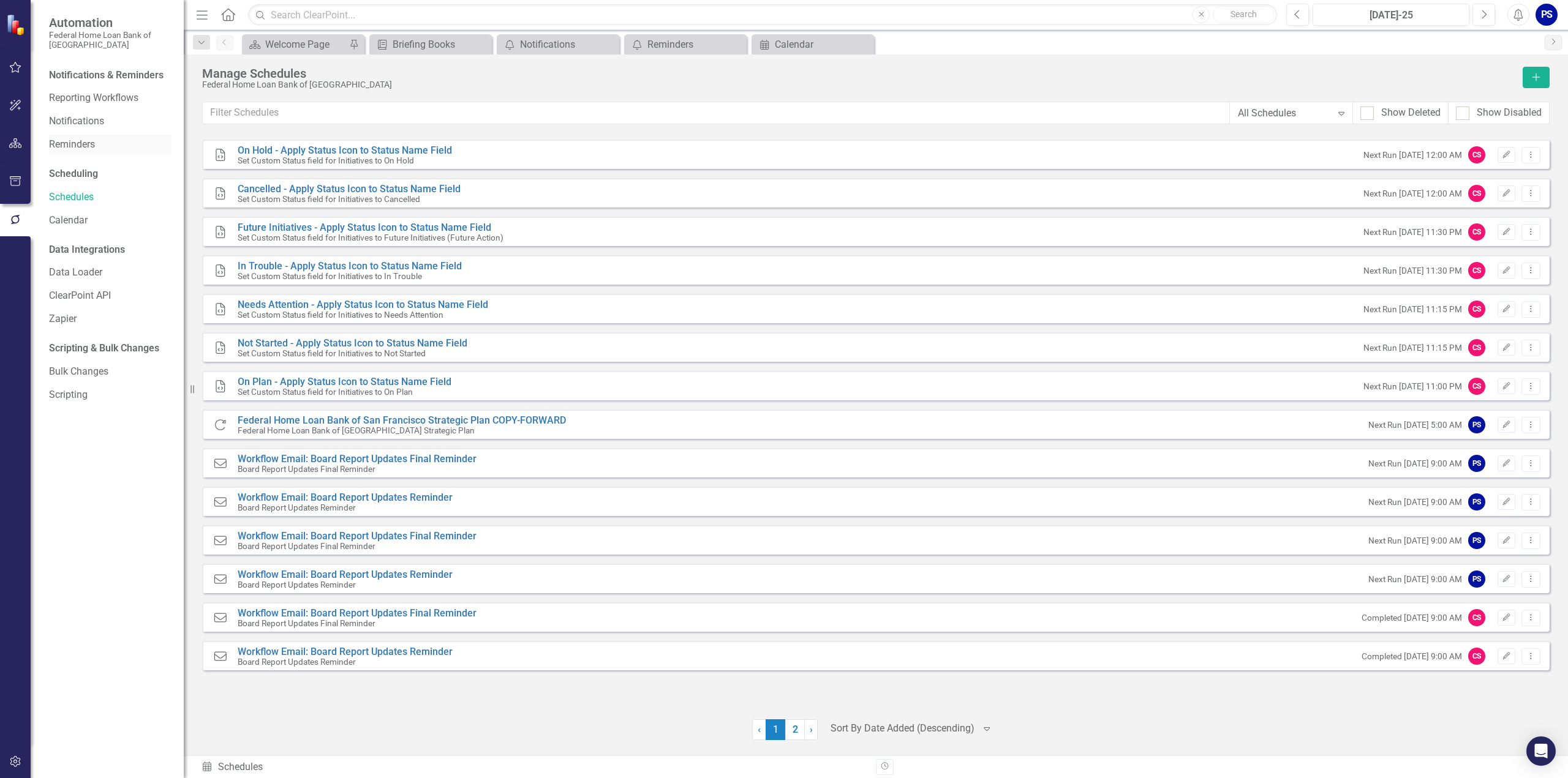
click at [82, 144] on link "Reminders" at bounding box center [110, 144] width 123 height 14
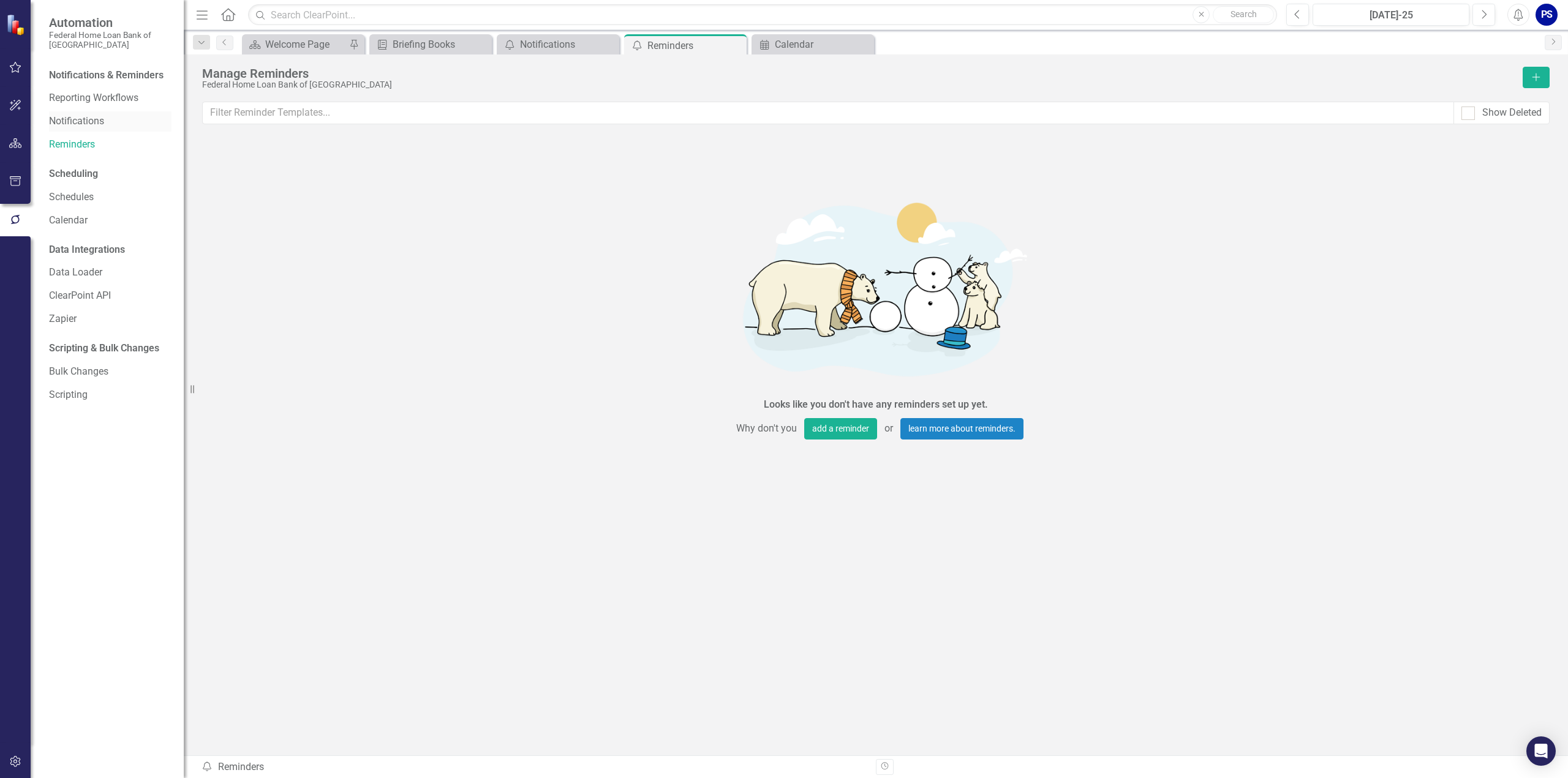
click at [84, 116] on link "Notifications" at bounding box center [110, 121] width 123 height 14
click at [81, 95] on link "Reporting Workflows" at bounding box center [110, 97] width 123 height 14
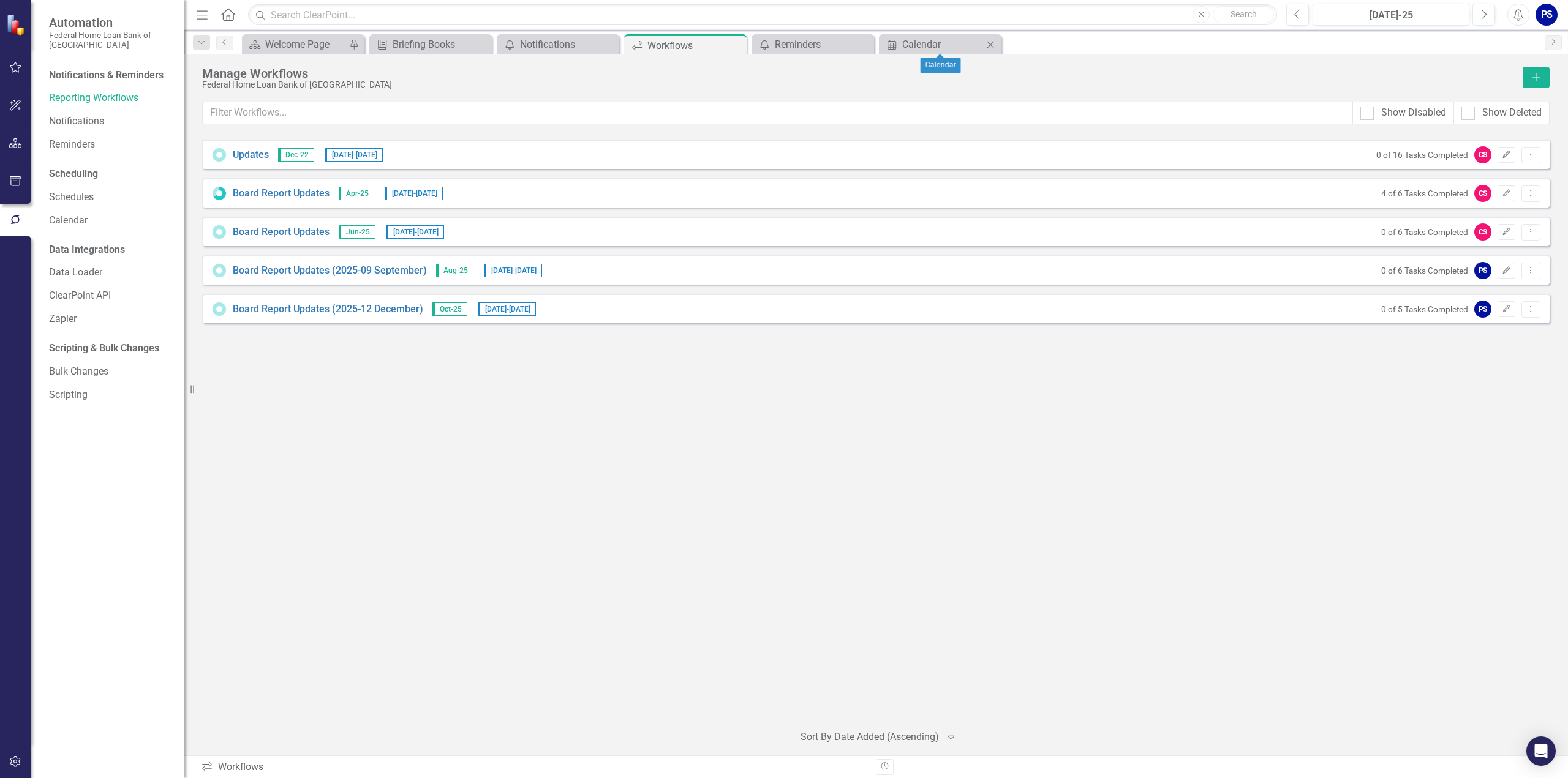
click at [991, 41] on icon "Close" at bounding box center [990, 45] width 12 height 10
click at [863, 43] on icon "Close" at bounding box center [863, 45] width 12 height 10
click at [735, 44] on icon "Close" at bounding box center [734, 45] width 12 height 10
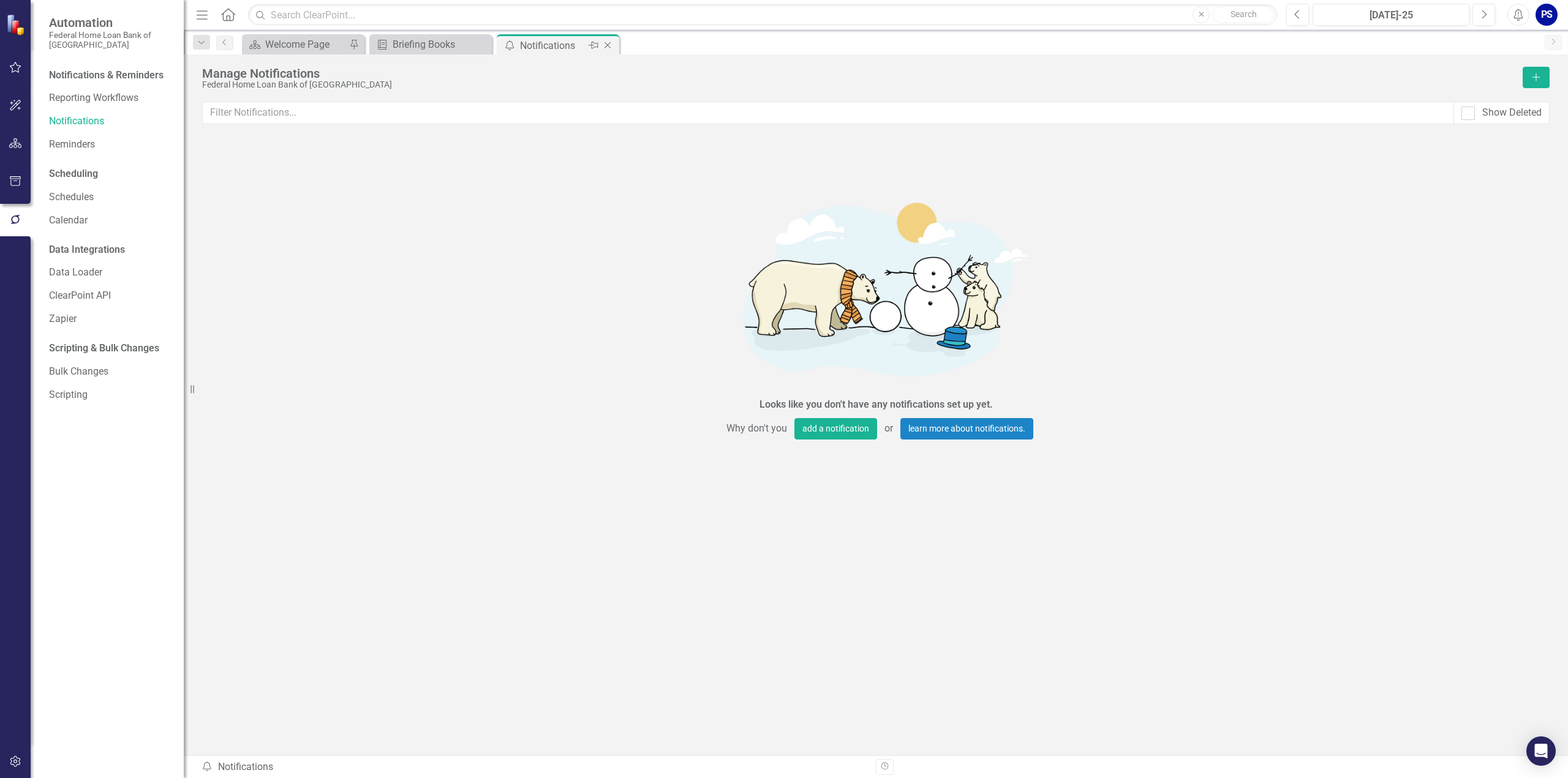
click at [610, 44] on icon "Close" at bounding box center [607, 45] width 12 height 10
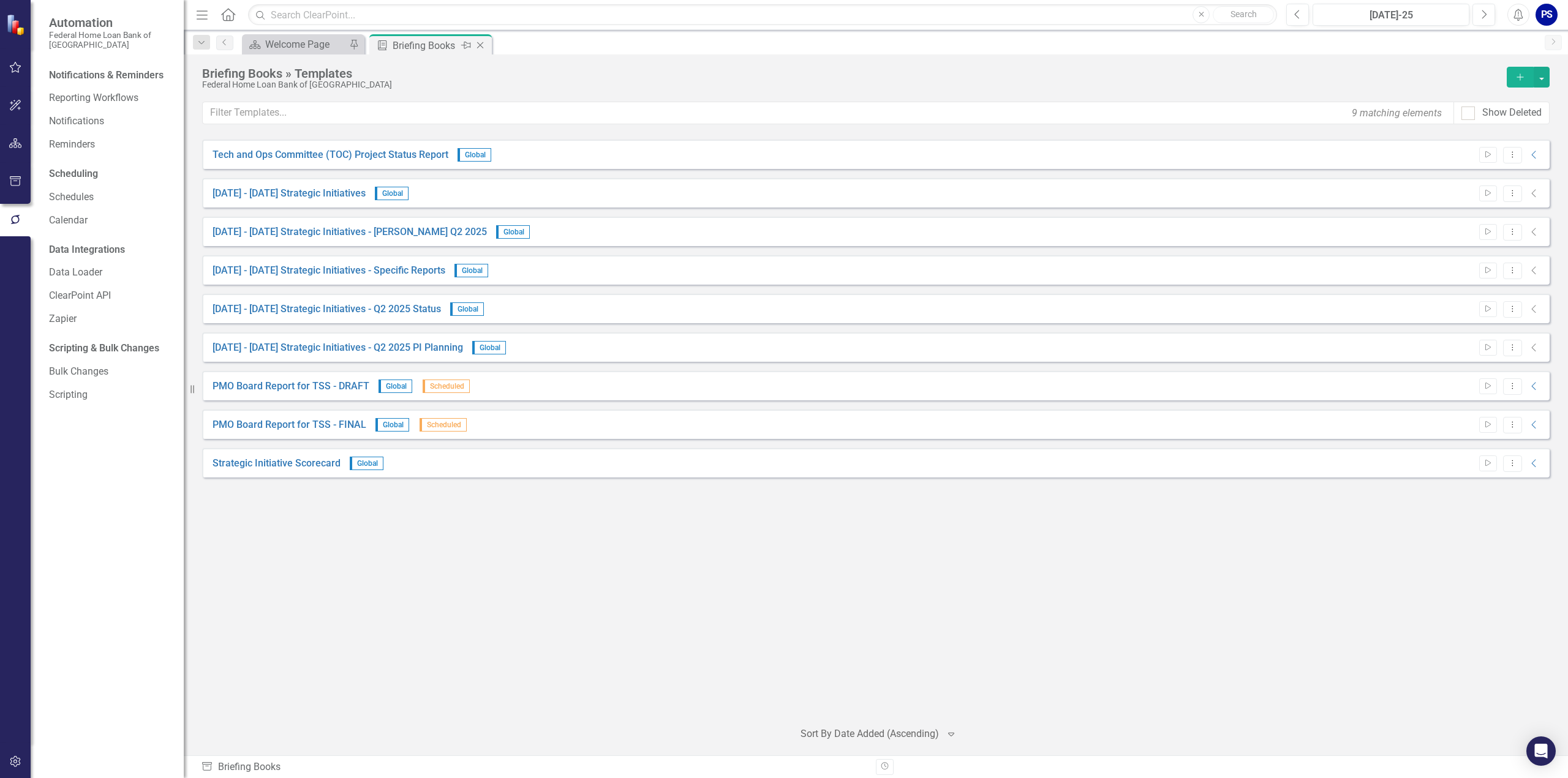
click at [481, 44] on icon "Close" at bounding box center [480, 45] width 12 height 10
